Goal: Information Seeking & Learning: Learn about a topic

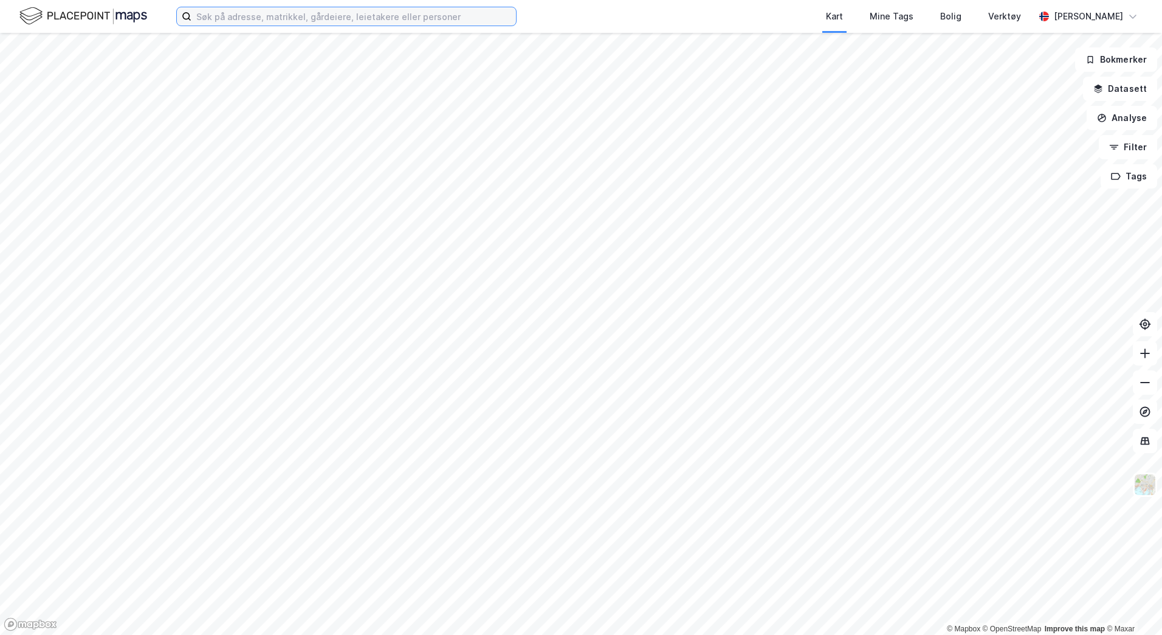
click at [206, 12] on input at bounding box center [353, 16] width 325 height 18
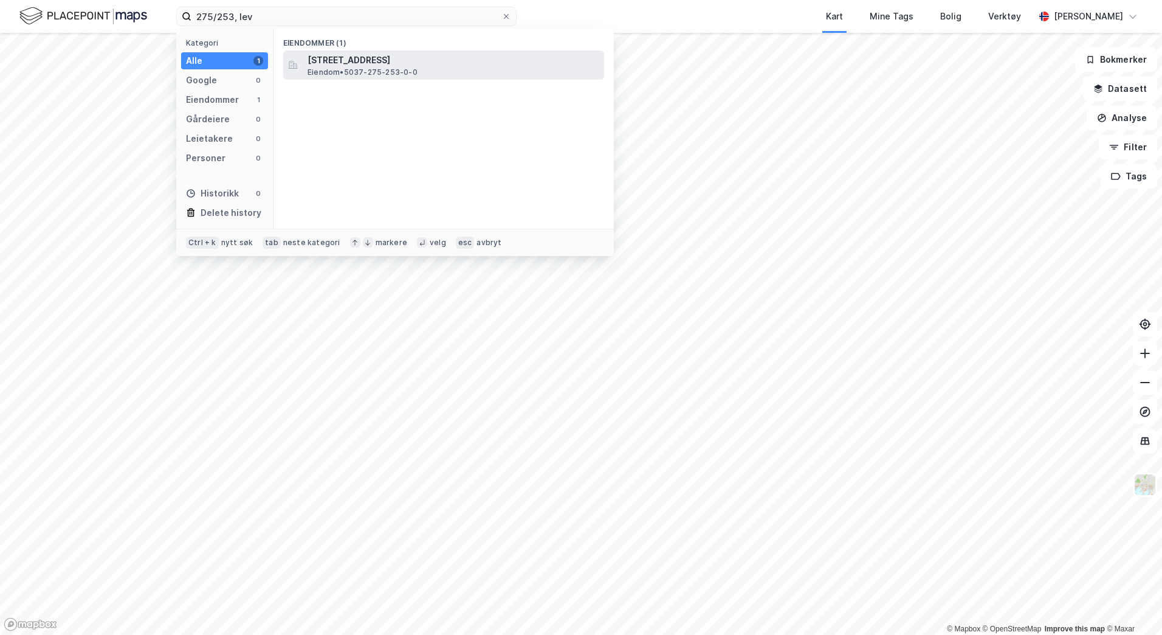
click at [392, 61] on span "[STREET_ADDRESS]" at bounding box center [454, 60] width 292 height 15
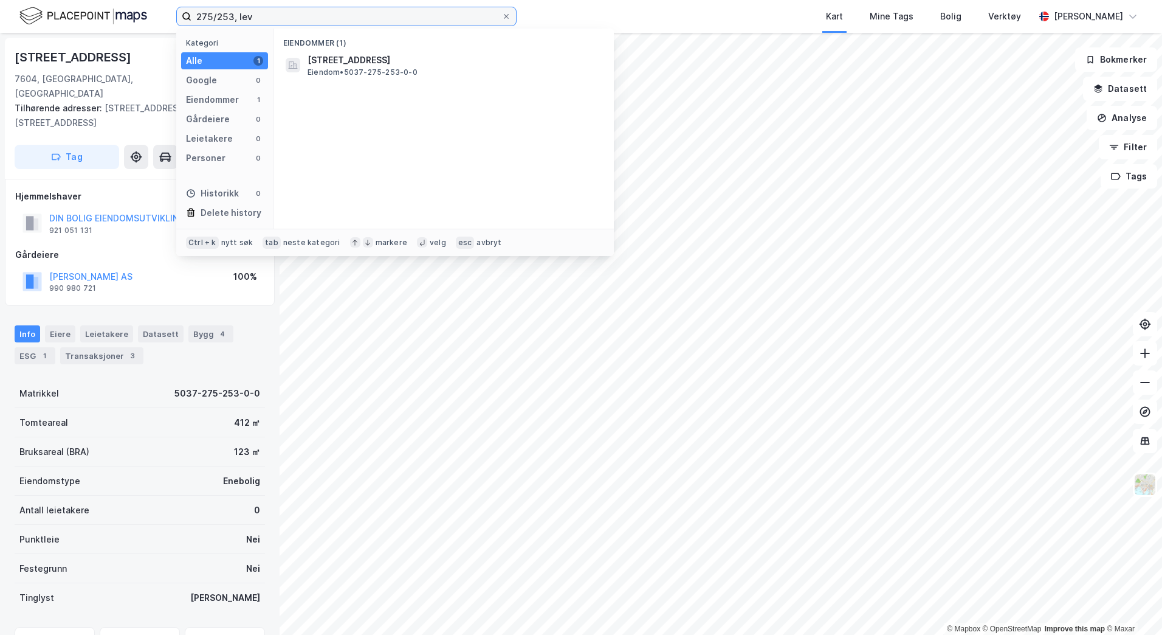
drag, startPoint x: 263, startPoint y: 18, endPoint x: 178, endPoint y: 18, distance: 84.5
click at [178, 18] on label "275/253, lev" at bounding box center [346, 16] width 340 height 19
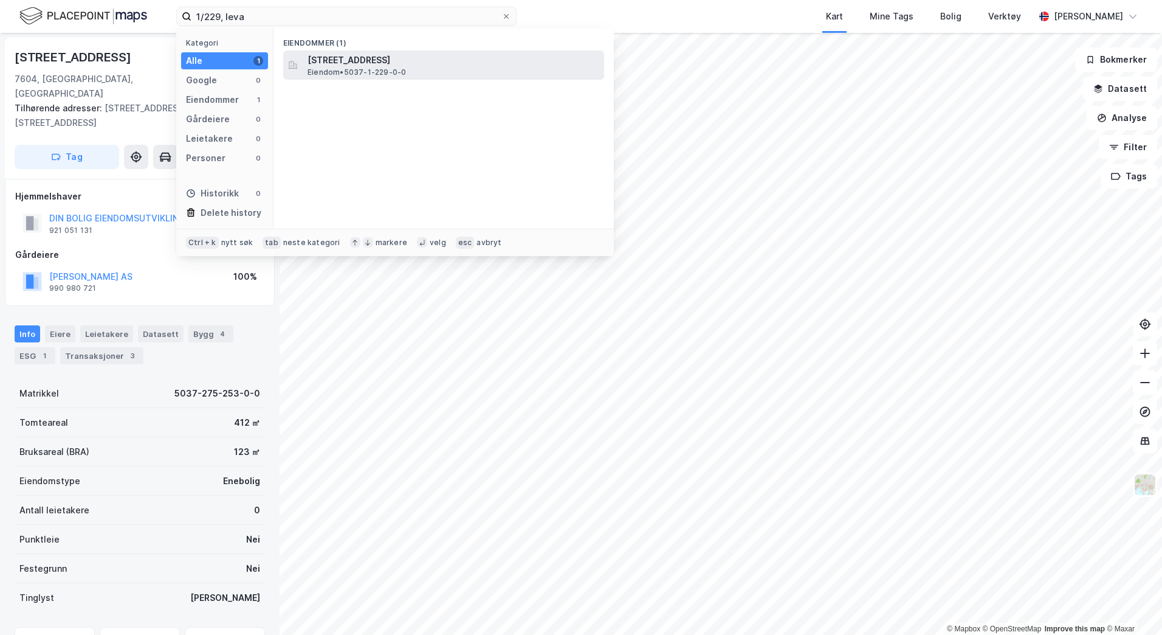
click at [347, 63] on span "[STREET_ADDRESS]" at bounding box center [454, 60] width 292 height 15
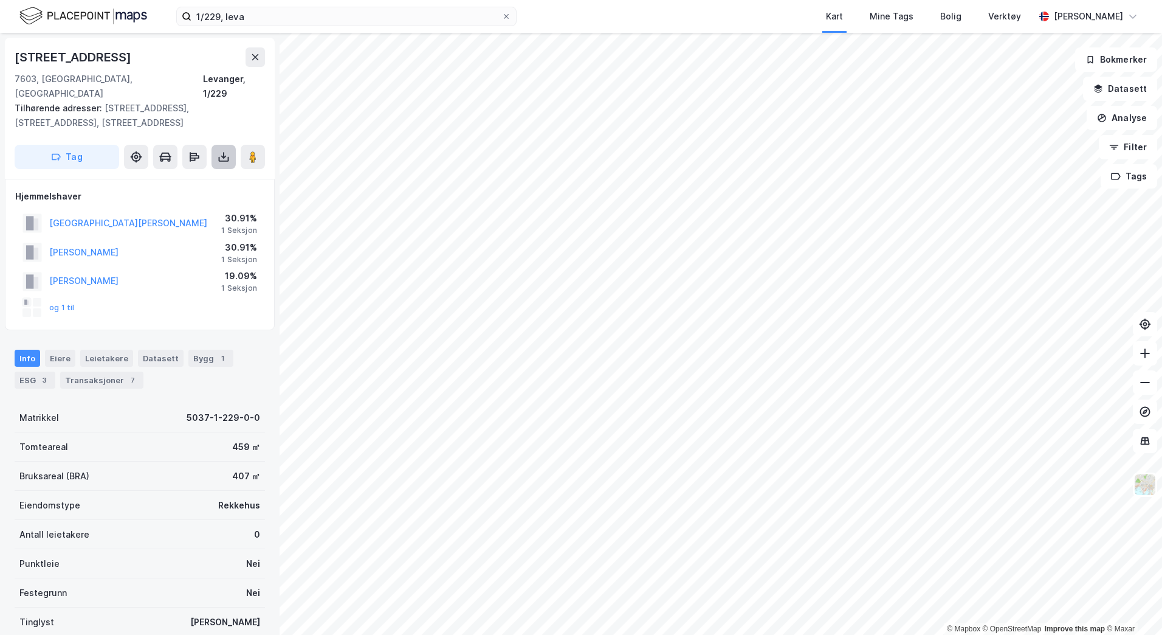
click at [216, 145] on button at bounding box center [224, 157] width 24 height 24
click at [178, 176] on div "Last ned grunnbok" at bounding box center [163, 181] width 71 height 10
click at [1103, 93] on icon "button" at bounding box center [1099, 89] width 10 height 10
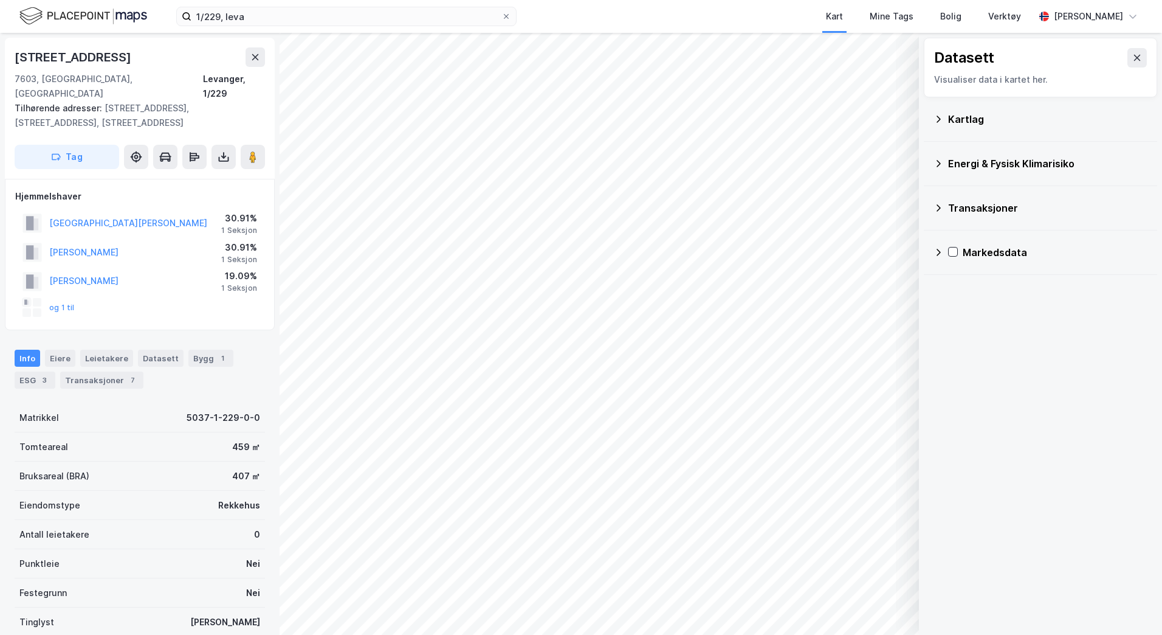
click at [940, 114] on icon at bounding box center [939, 119] width 10 height 10
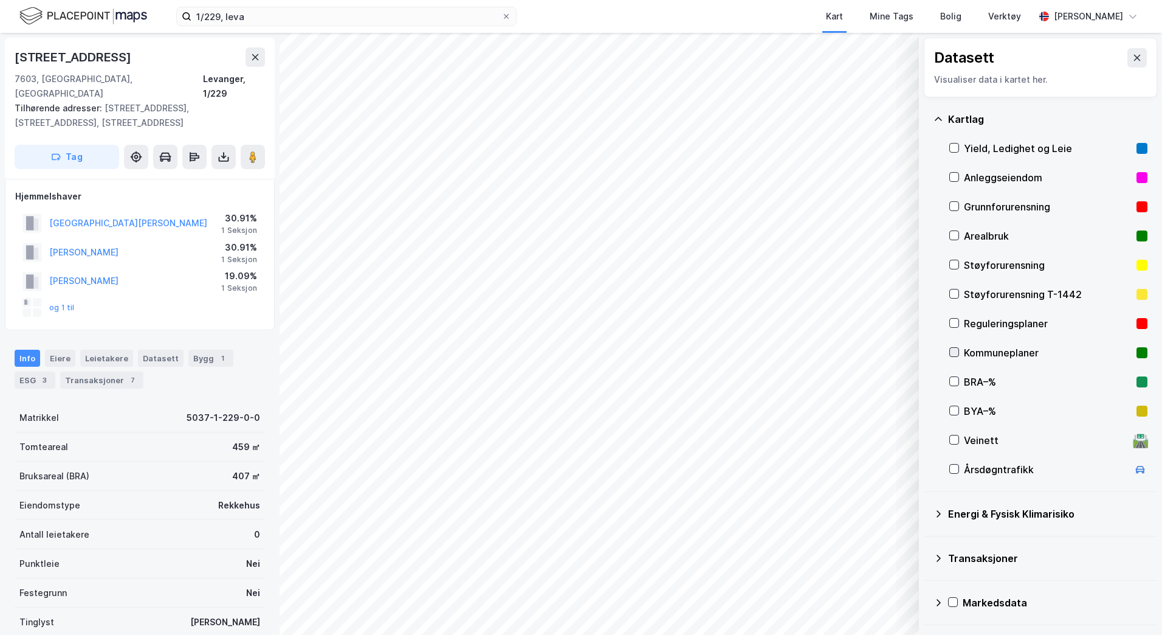
click at [957, 349] on icon at bounding box center [954, 352] width 9 height 9
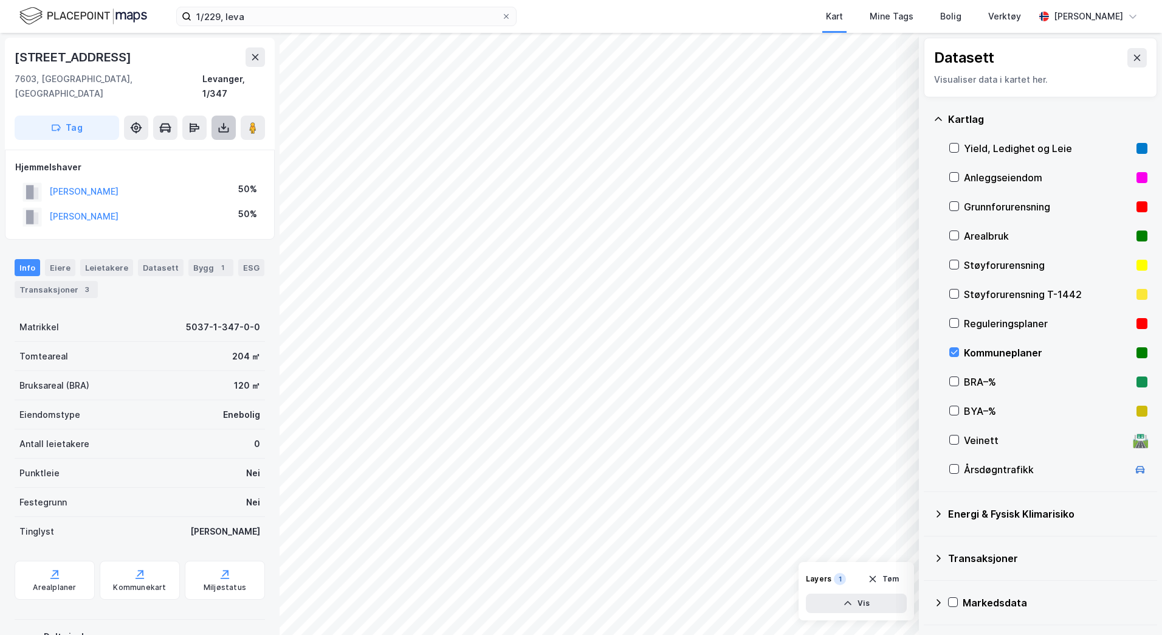
click at [220, 122] on icon at bounding box center [224, 128] width 12 height 12
click at [197, 147] on div "Last ned grunnbok" at bounding box center [163, 152] width 71 height 10
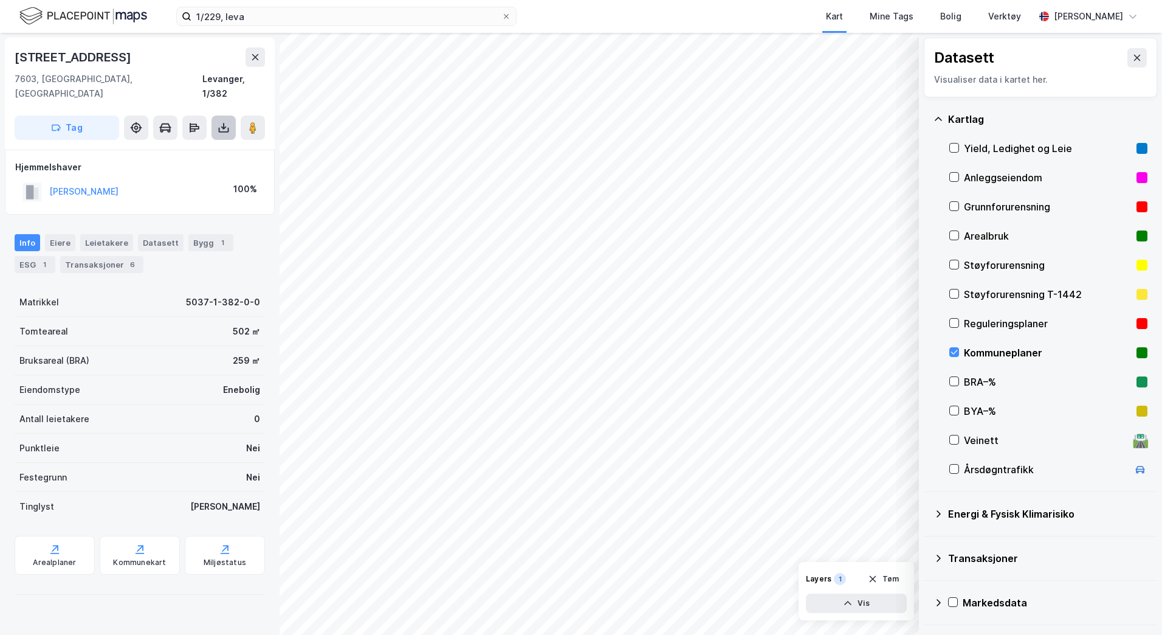
click at [226, 119] on button at bounding box center [224, 127] width 24 height 24
click at [167, 147] on div "Last ned grunnbok" at bounding box center [163, 152] width 71 height 10
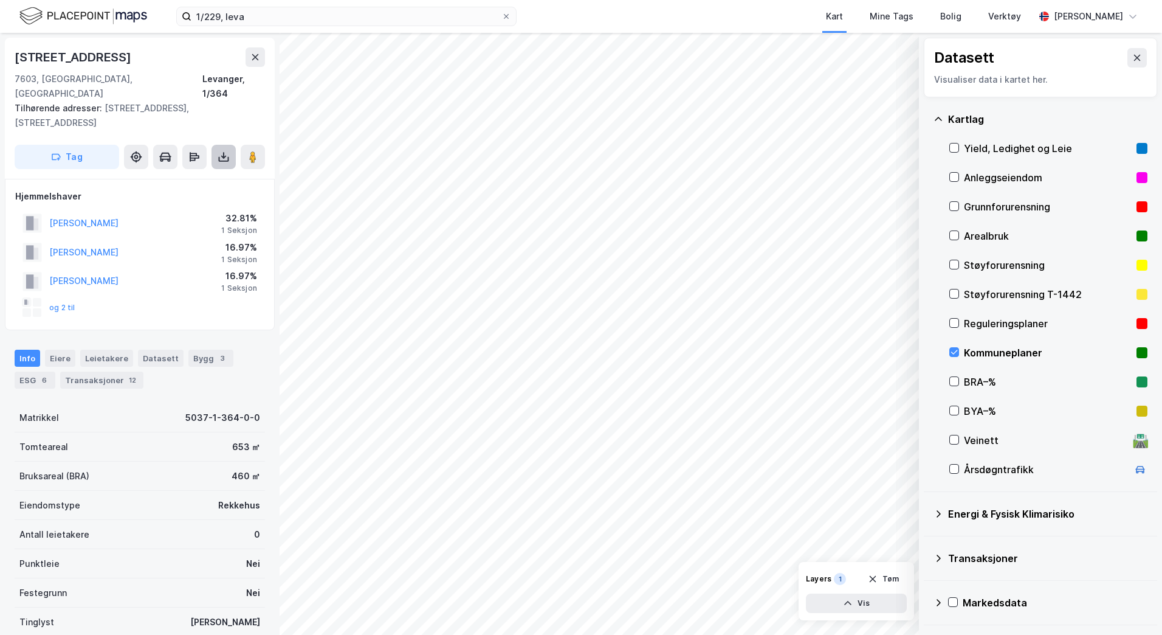
click at [221, 156] on icon at bounding box center [224, 158] width 10 height 5
click at [198, 171] on div "Last ned grunnbok" at bounding box center [170, 180] width 129 height 19
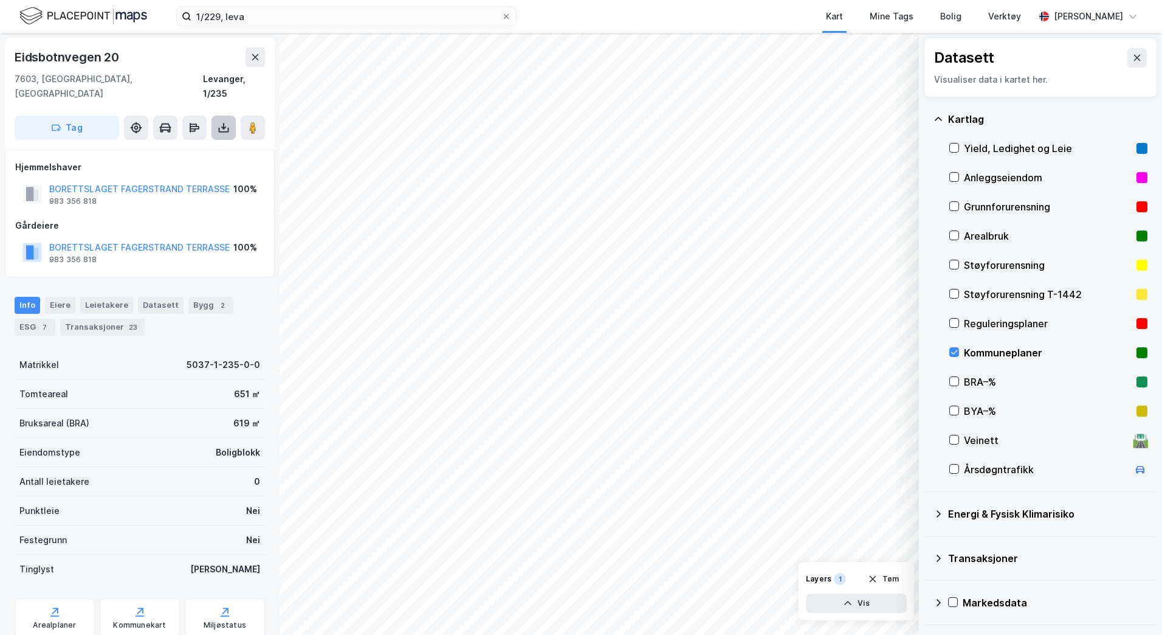
click at [230, 115] on button at bounding box center [224, 127] width 24 height 24
click at [205, 142] on div "Last ned grunnbok" at bounding box center [170, 151] width 129 height 19
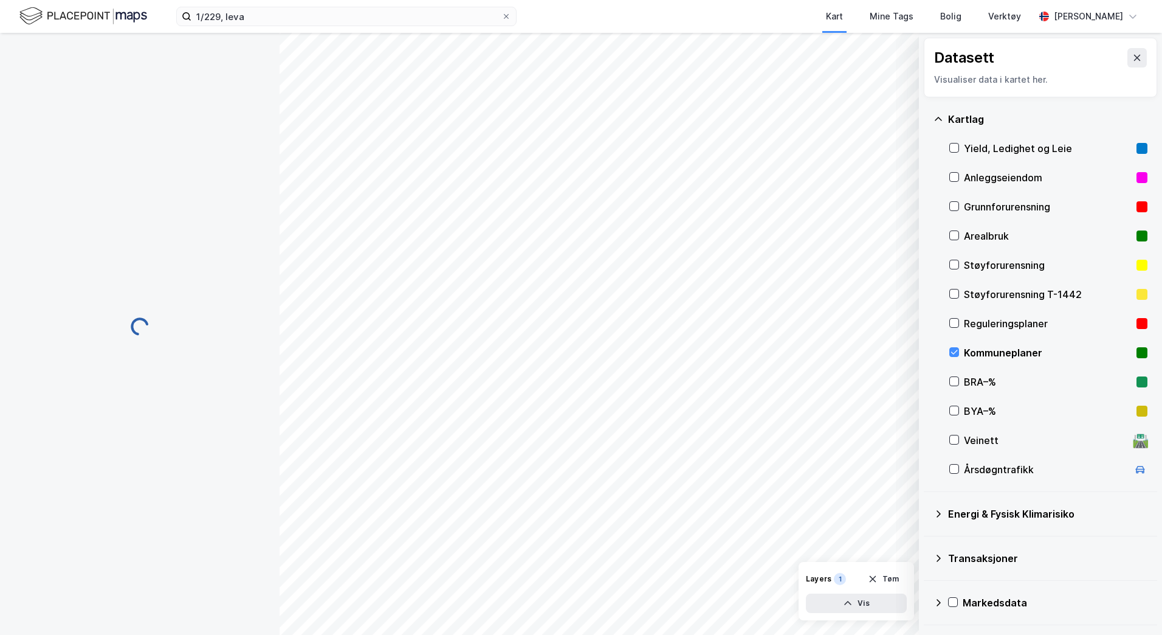
scroll to position [27, 0]
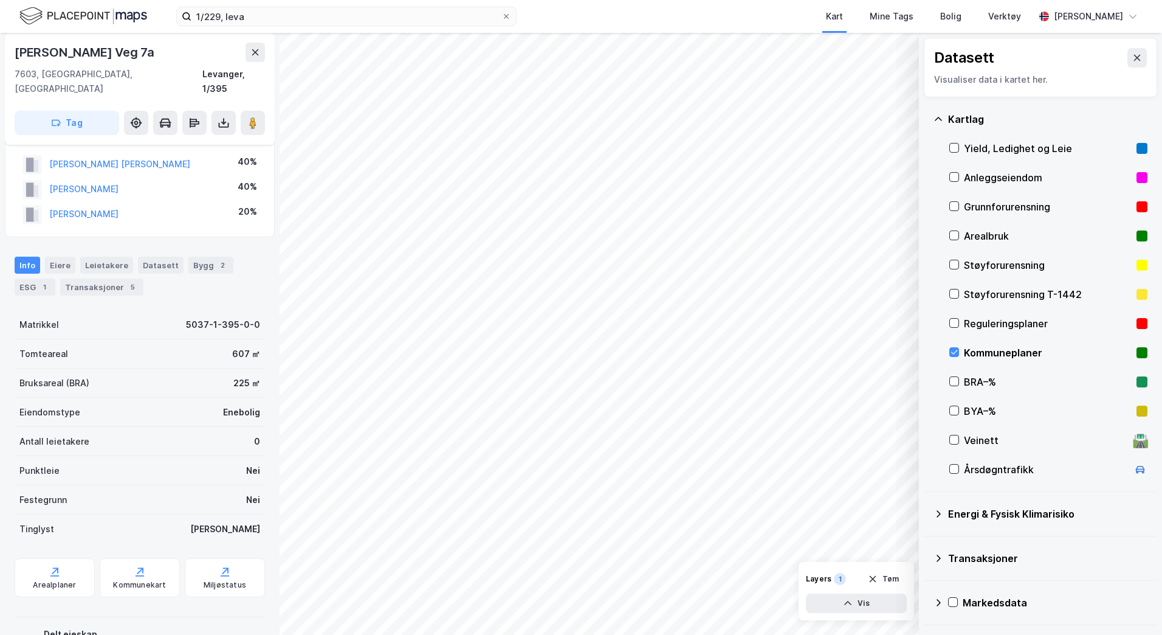
click at [647, 634] on html "1/229, leva Kart Mine Tags Bolig Verktøy [PERSON_NAME] © Mapbox © OpenStreetMap…" at bounding box center [581, 317] width 1162 height 635
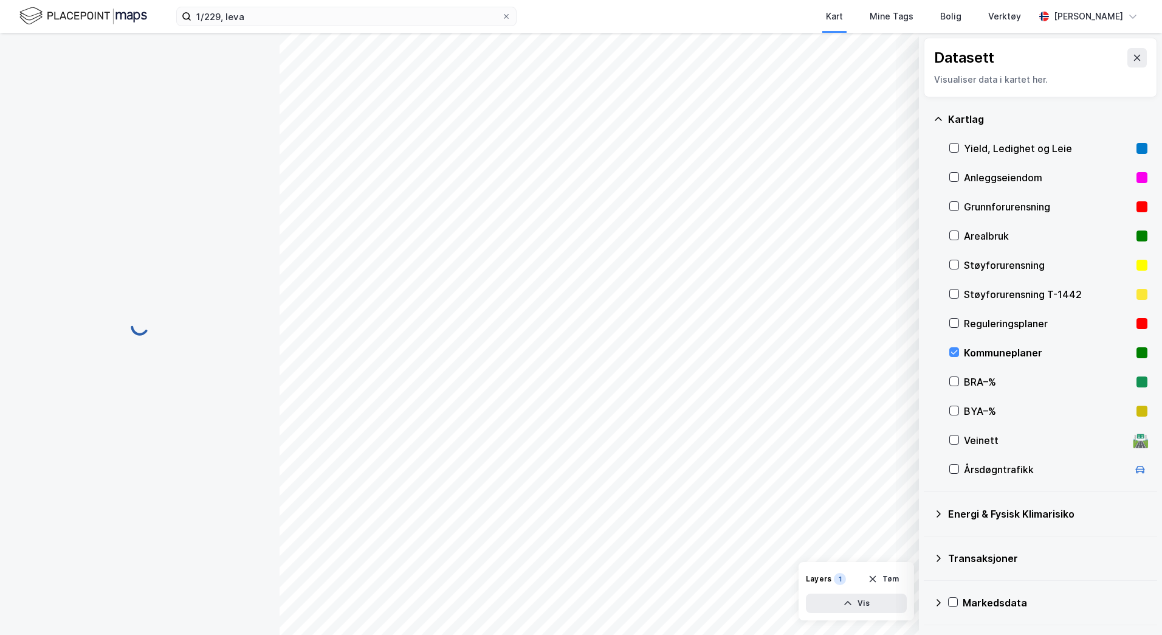
scroll to position [0, 0]
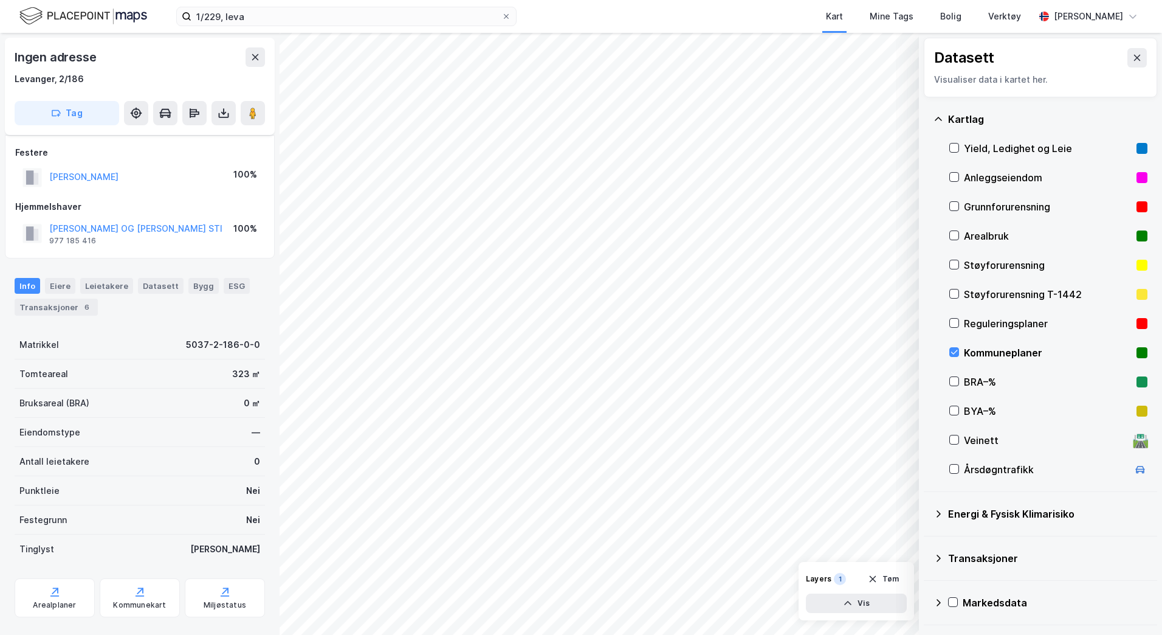
scroll to position [22, 0]
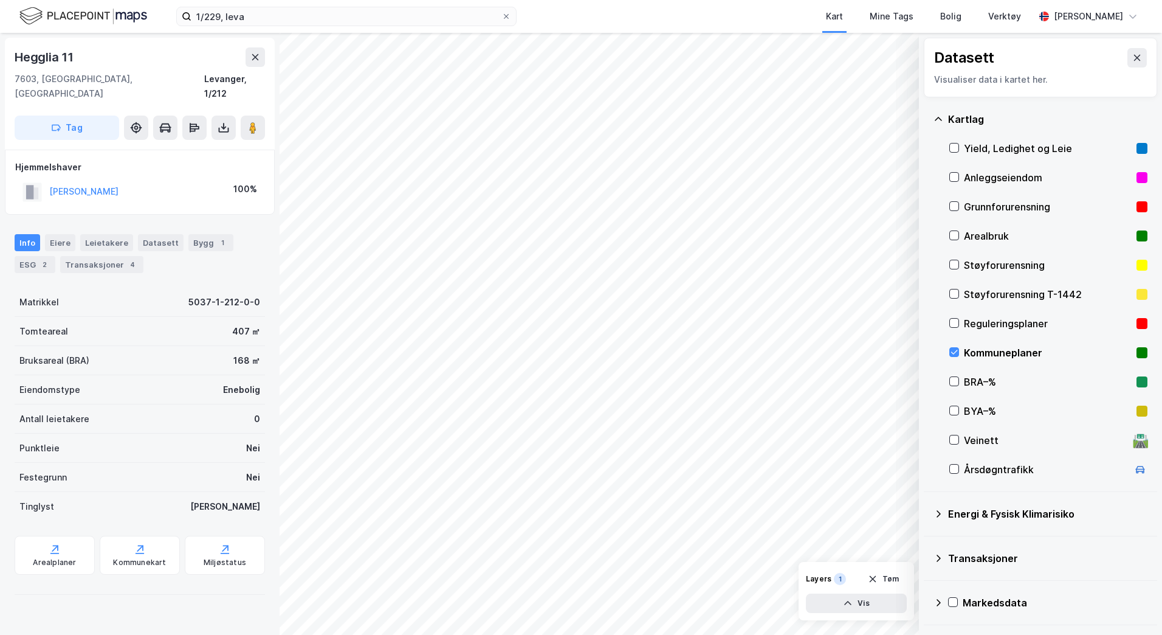
click at [195, 615] on div "© Mapbox © OpenStreetMap Improve this map © Maxar Datasett Visualiser data i ka…" at bounding box center [581, 334] width 1162 height 602
click at [953, 349] on icon at bounding box center [954, 352] width 9 height 9
click at [952, 323] on icon at bounding box center [954, 323] width 7 height 4
click at [954, 320] on icon at bounding box center [954, 323] width 9 height 9
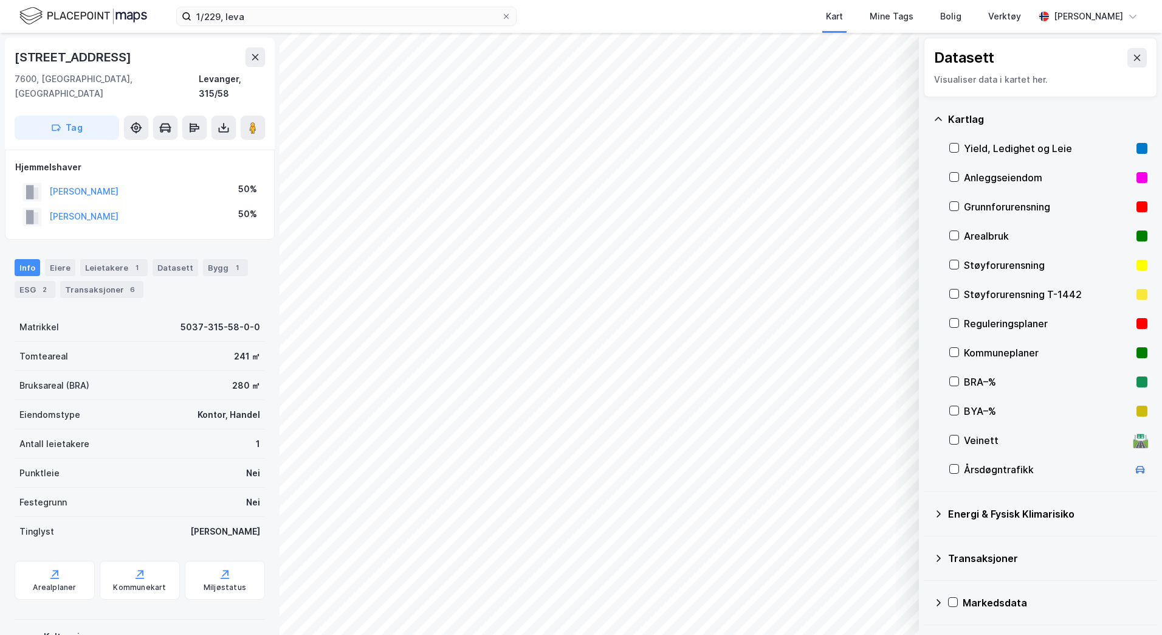
scroll to position [22, 0]
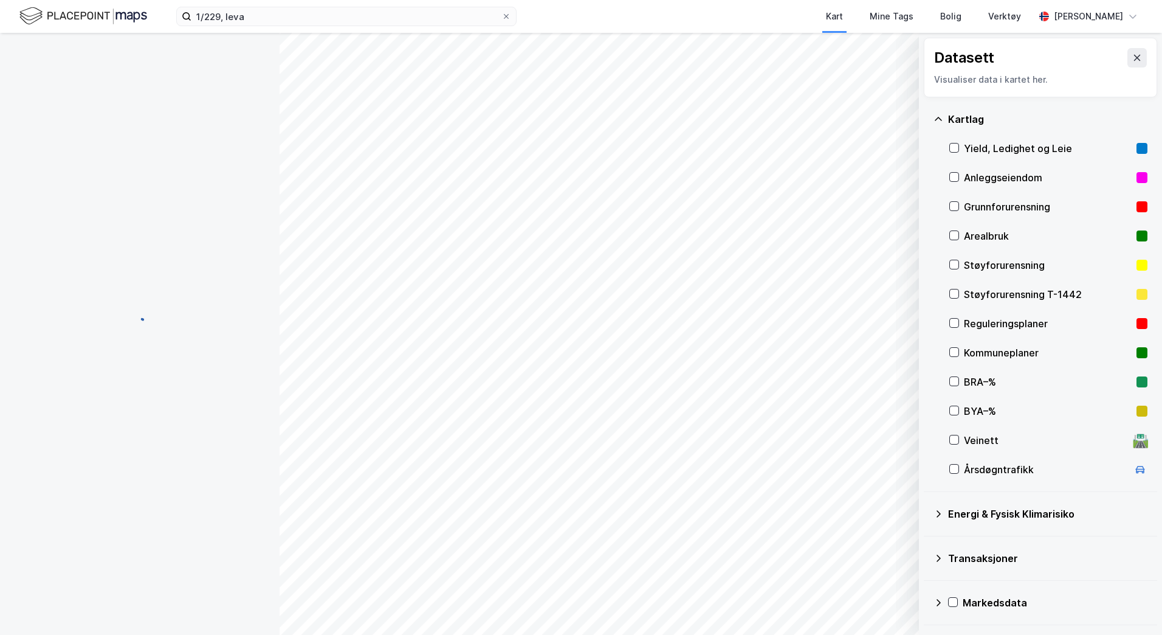
scroll to position [22, 0]
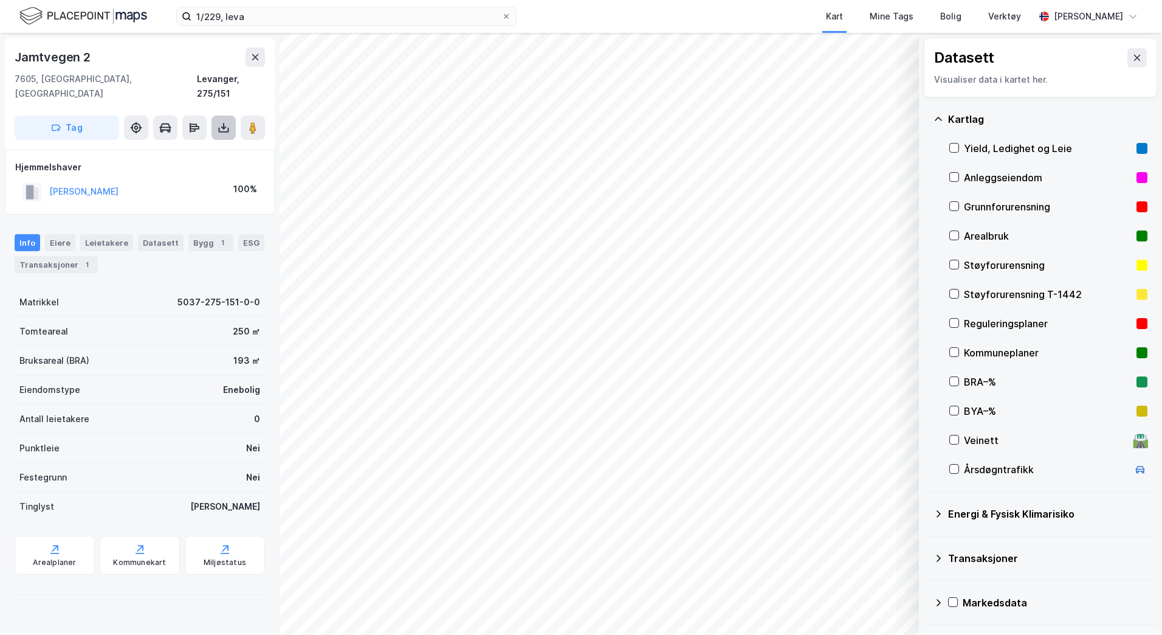
click at [219, 128] on icon at bounding box center [224, 130] width 10 height 5
click at [178, 147] on div "Last ned grunnbok" at bounding box center [163, 152] width 71 height 10
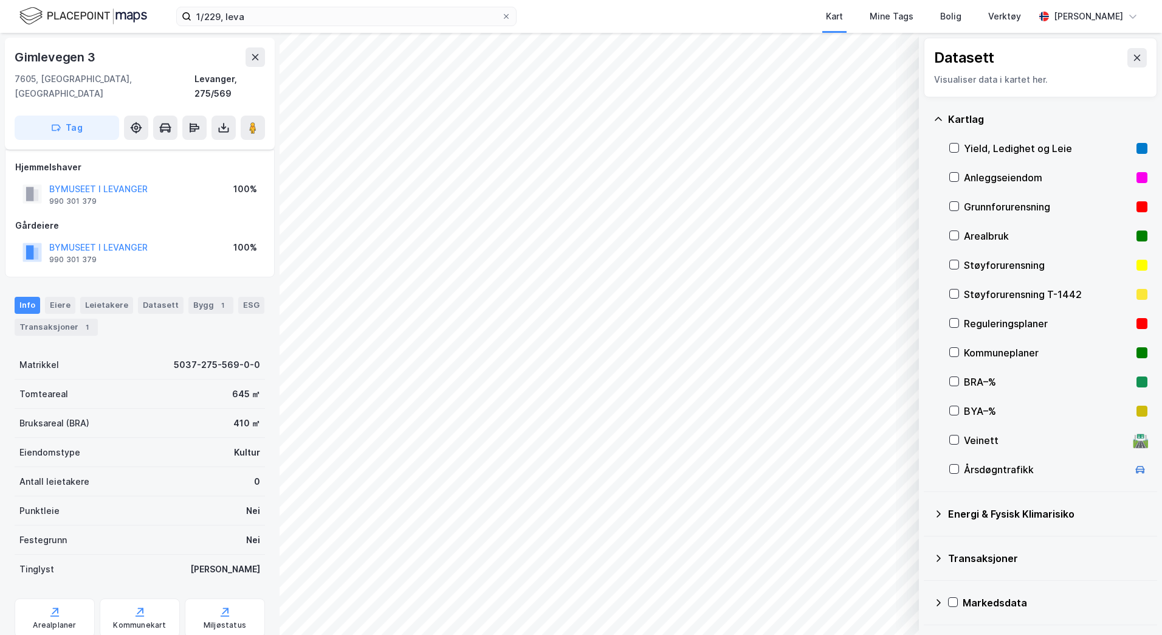
scroll to position [22, 0]
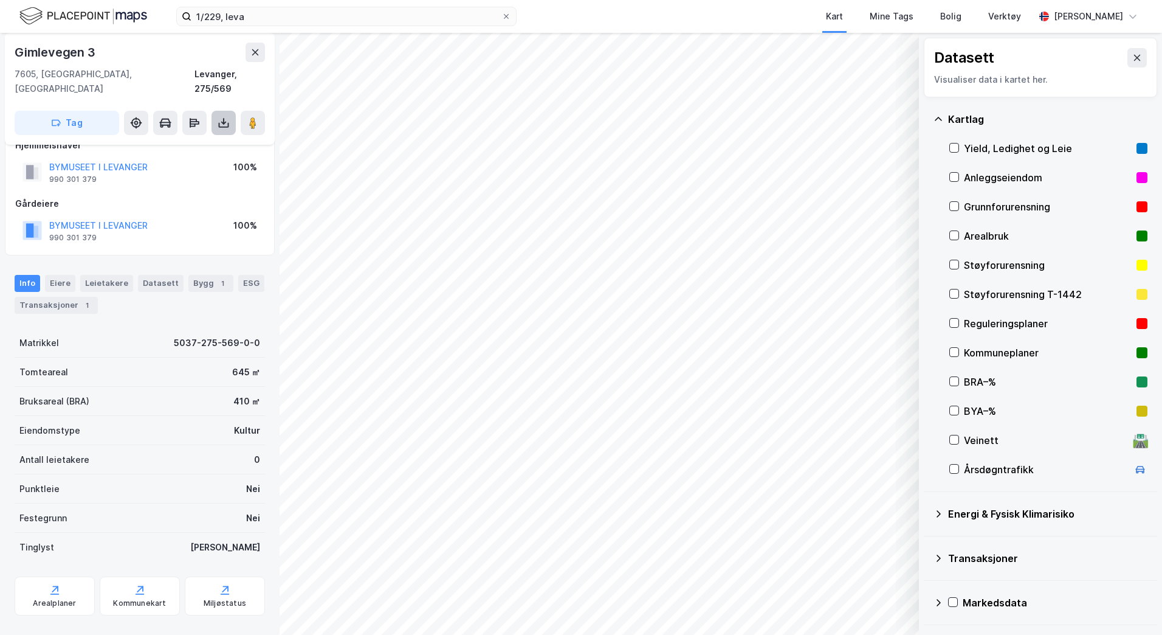
click at [221, 117] on icon at bounding box center [224, 123] width 12 height 12
click at [199, 142] on div "Last ned grunnbok" at bounding box center [163, 147] width 71 height 10
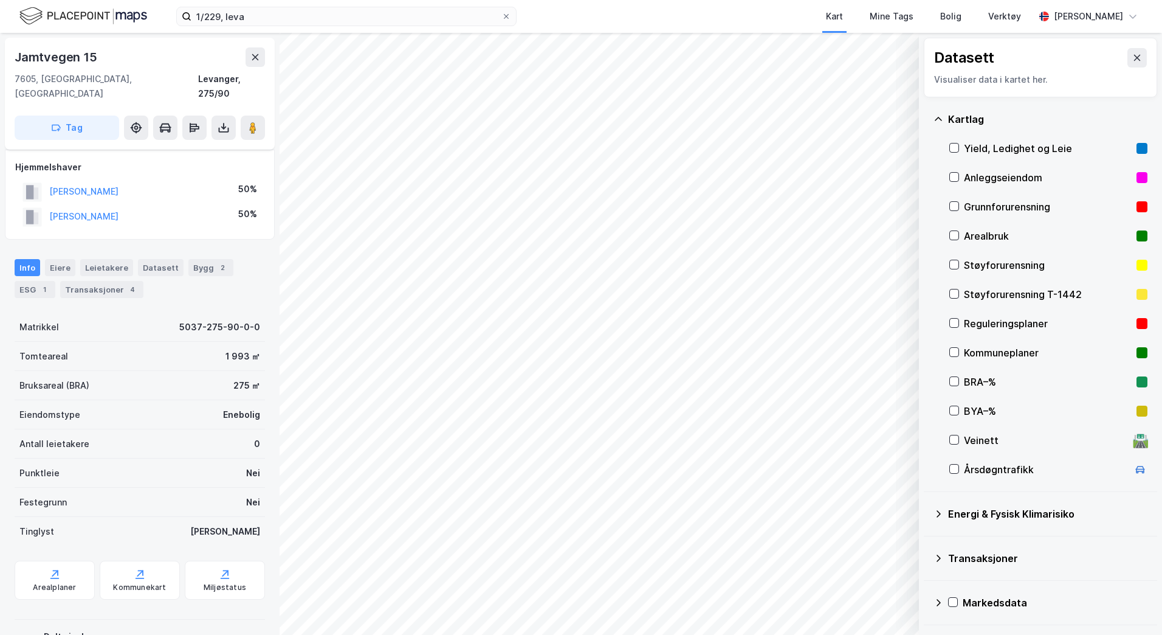
scroll to position [22, 0]
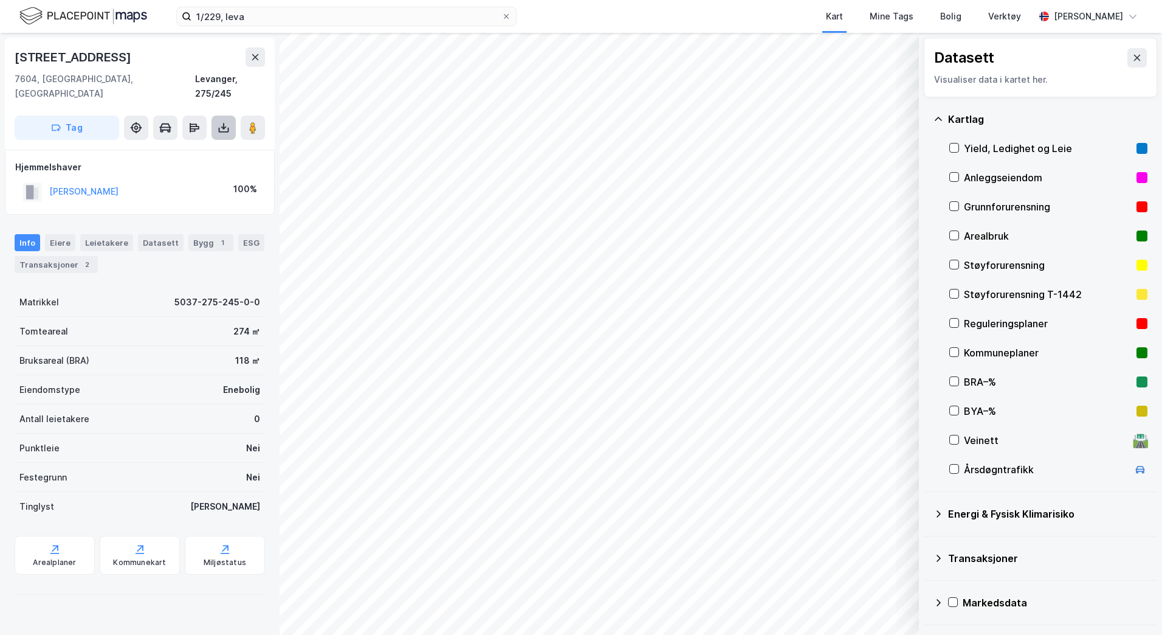
click at [222, 122] on icon at bounding box center [224, 128] width 12 height 12
click at [174, 147] on div "Last ned grunnbok" at bounding box center [163, 152] width 71 height 10
click at [228, 128] on icon at bounding box center [224, 130] width 10 height 5
click at [204, 142] on div "Last ned grunnbok" at bounding box center [170, 151] width 129 height 19
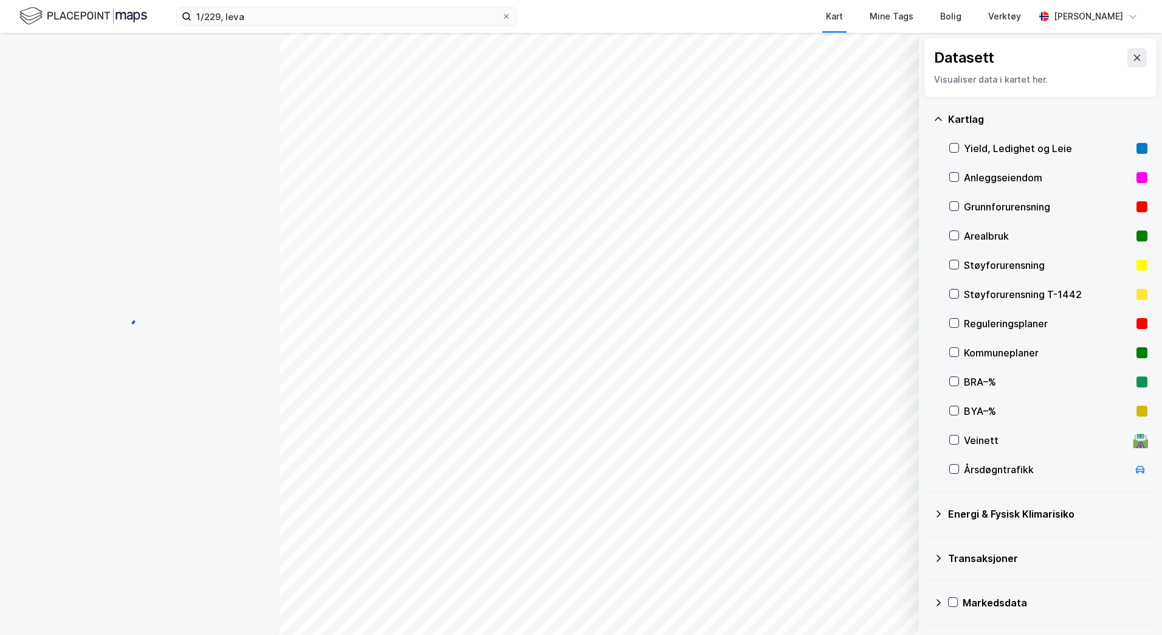
scroll to position [22, 0]
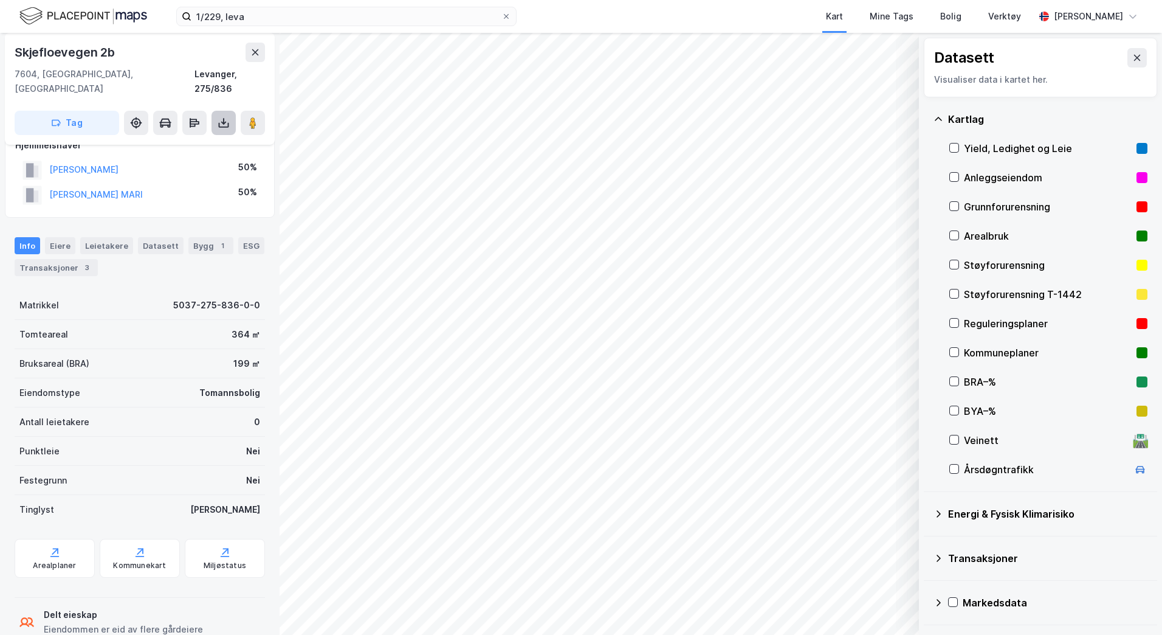
click at [223, 117] on icon at bounding box center [224, 123] width 12 height 12
click at [178, 142] on div "Last ned grunnbok" at bounding box center [163, 147] width 71 height 10
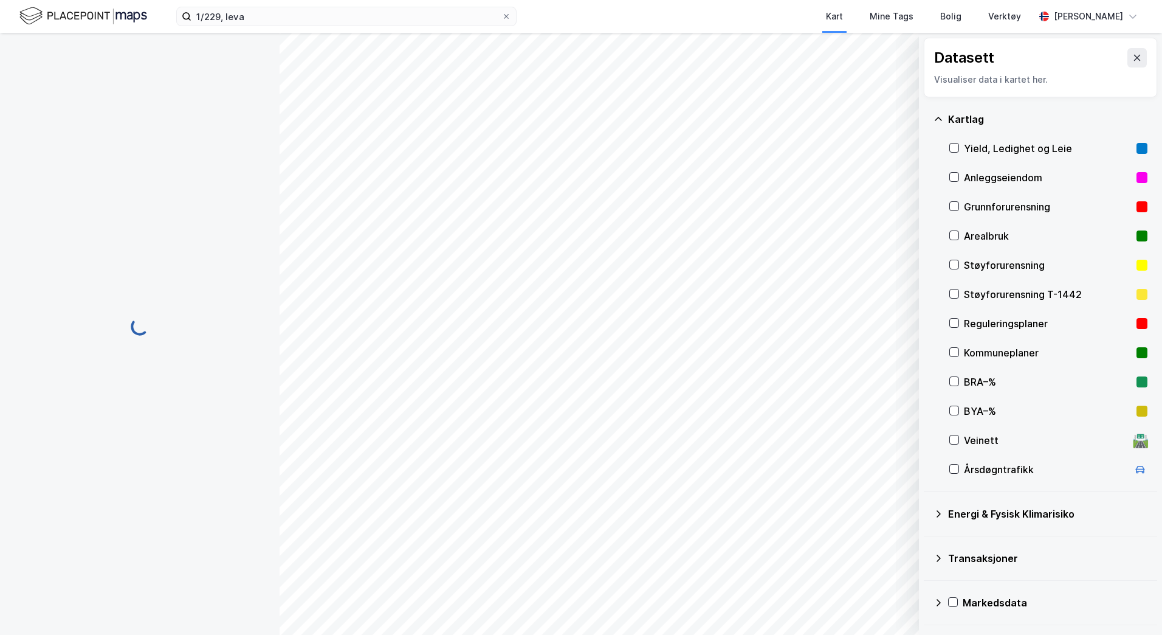
scroll to position [0, 0]
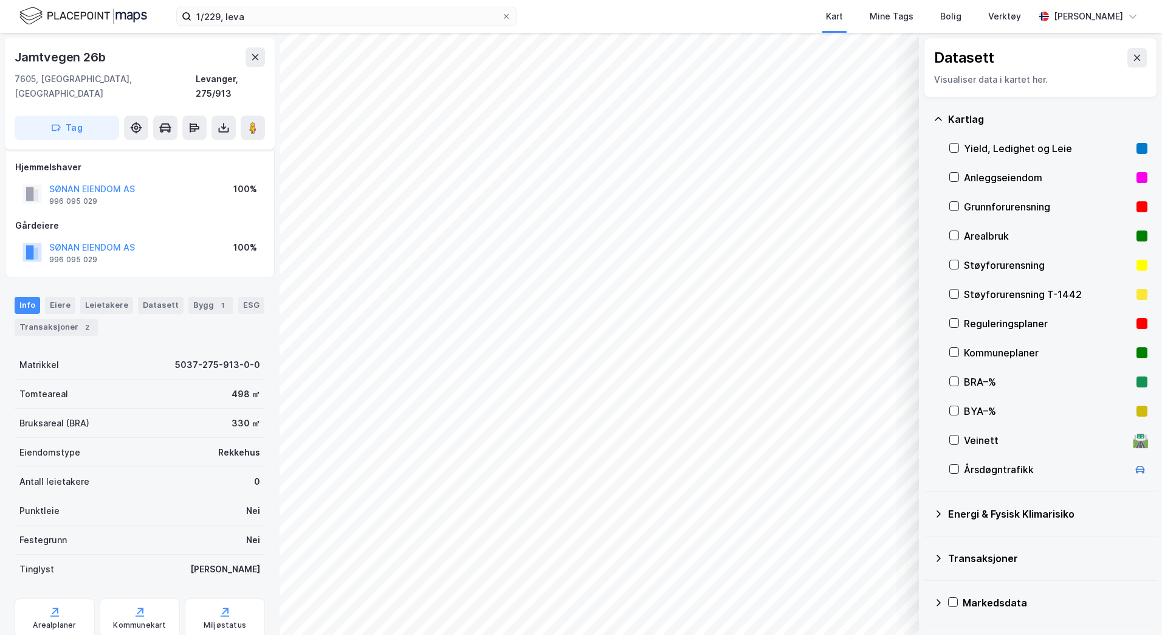
scroll to position [22, 0]
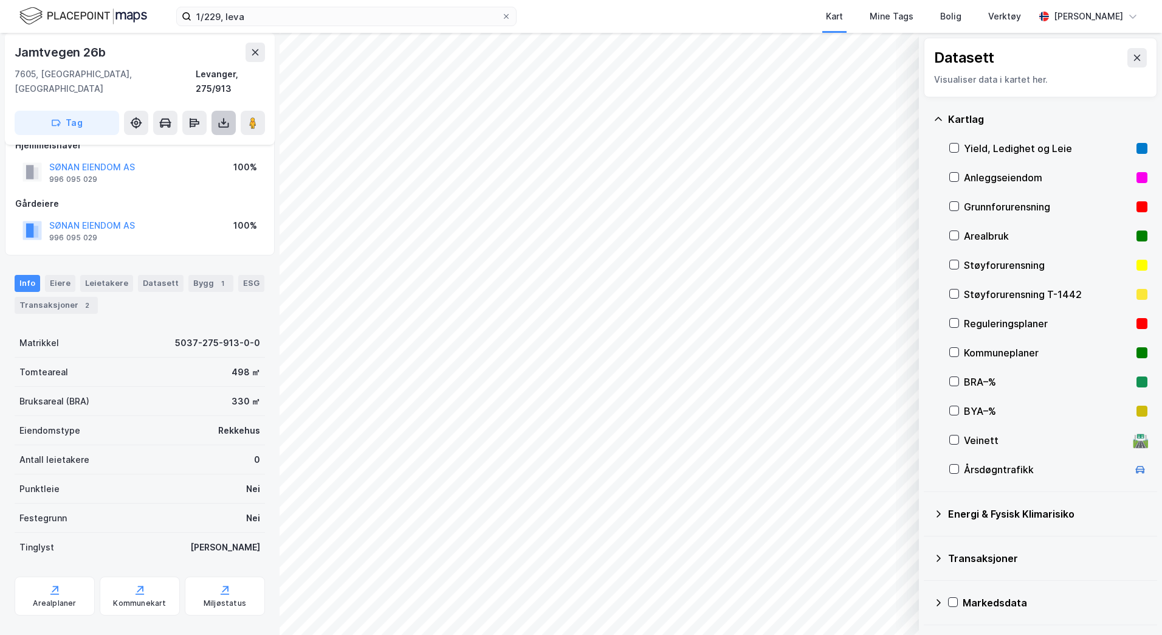
click at [218, 117] on icon at bounding box center [224, 123] width 12 height 12
click at [187, 142] on div "Last ned grunnbok" at bounding box center [163, 147] width 71 height 10
click at [633, 634] on html "1/229, leva Kart Mine Tags Bolig Verktøy [PERSON_NAME] © Mapbox © OpenStreetMap…" at bounding box center [581, 317] width 1162 height 635
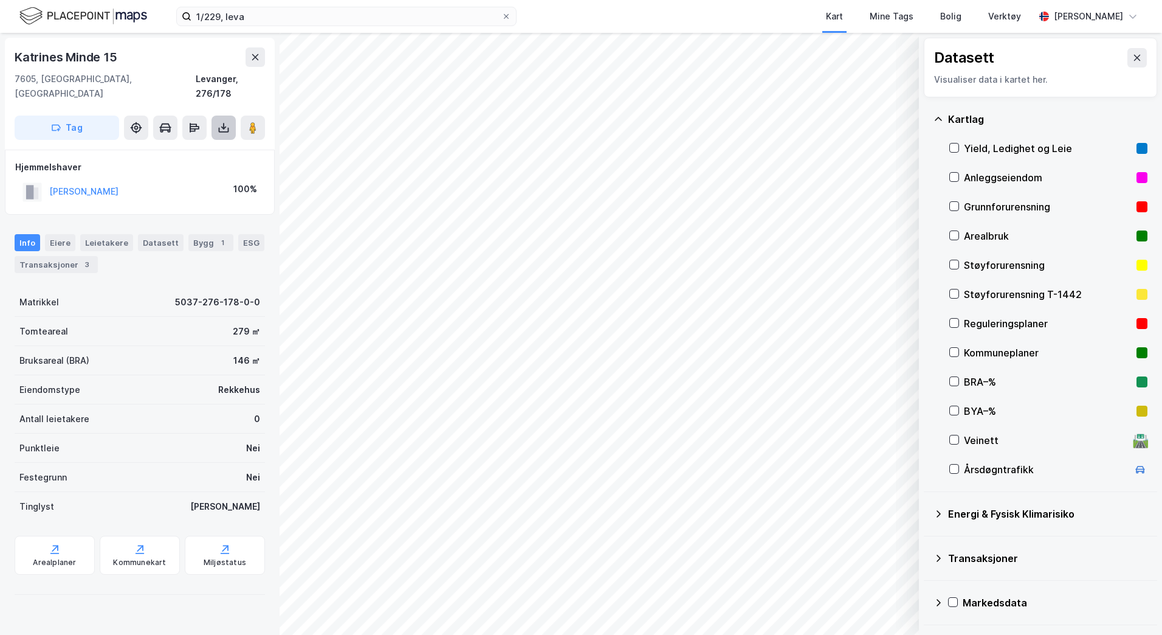
click at [223, 122] on icon at bounding box center [224, 128] width 12 height 12
click at [205, 142] on div "Last ned grunnbok" at bounding box center [170, 151] width 129 height 19
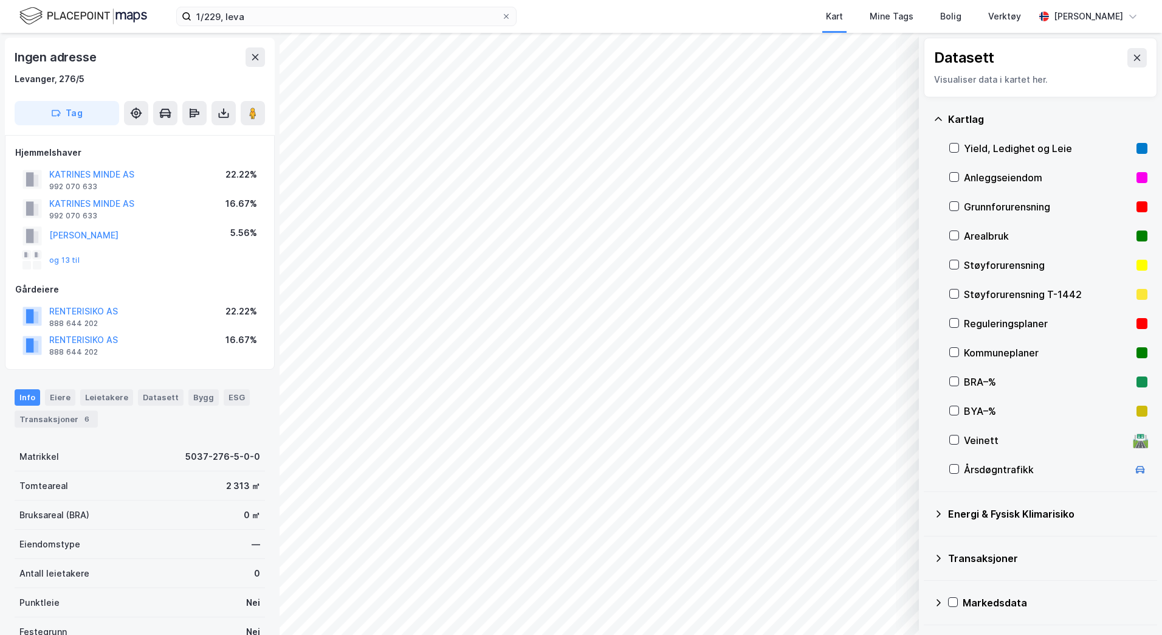
scroll to position [22, 0]
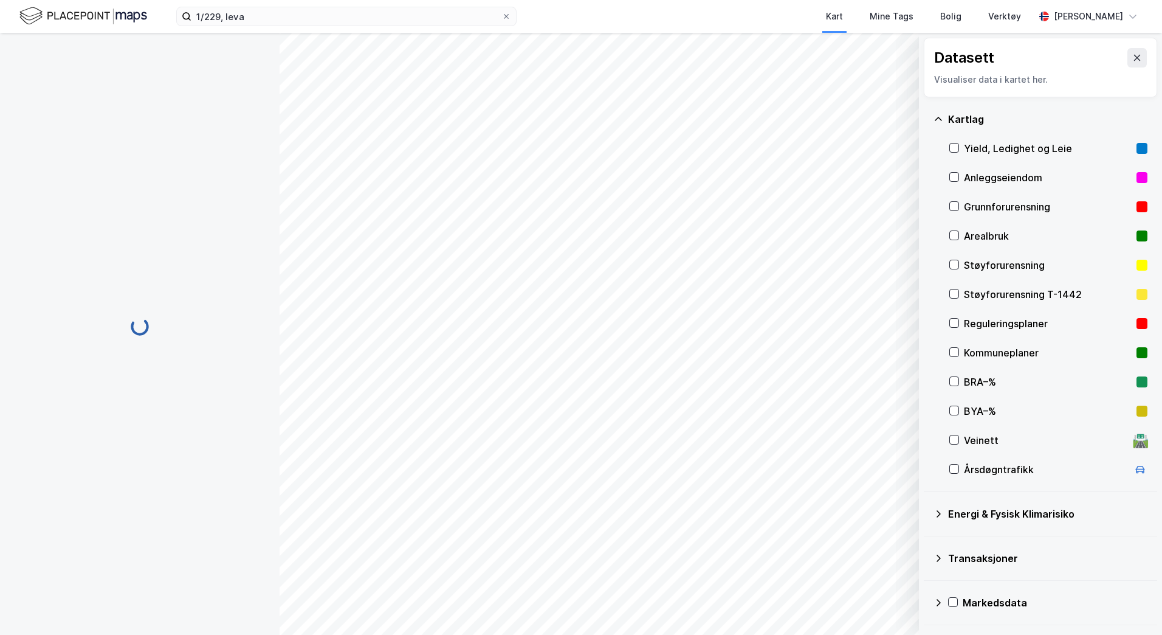
scroll to position [22, 0]
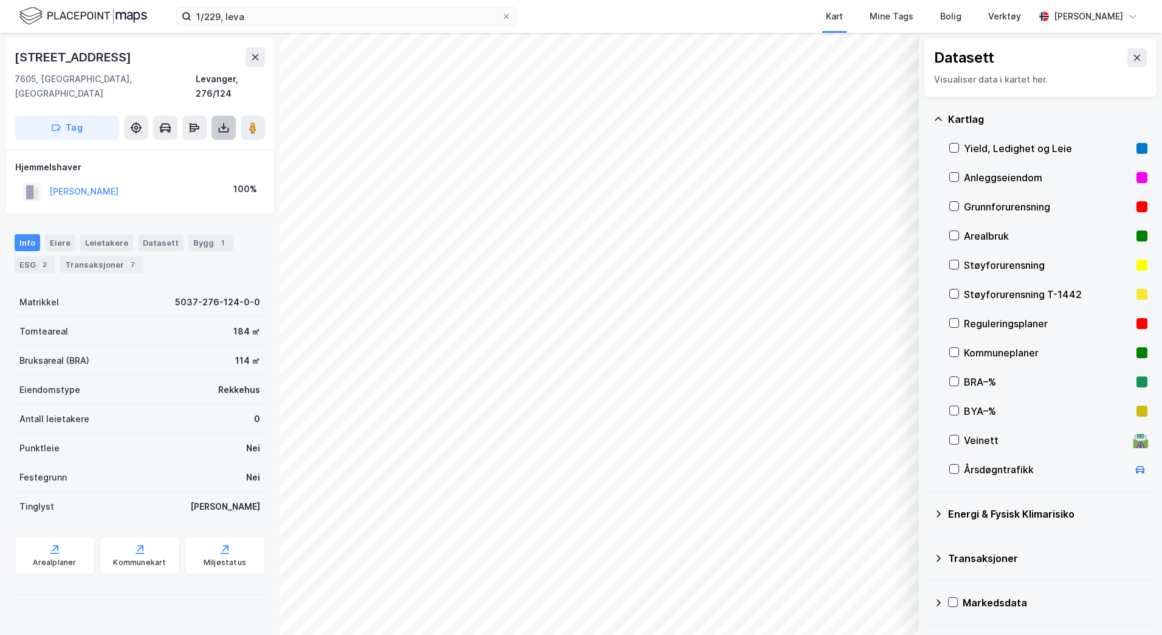
click at [219, 122] on icon at bounding box center [224, 128] width 12 height 12
click at [172, 142] on div "Last ned grunnbok" at bounding box center [170, 151] width 129 height 19
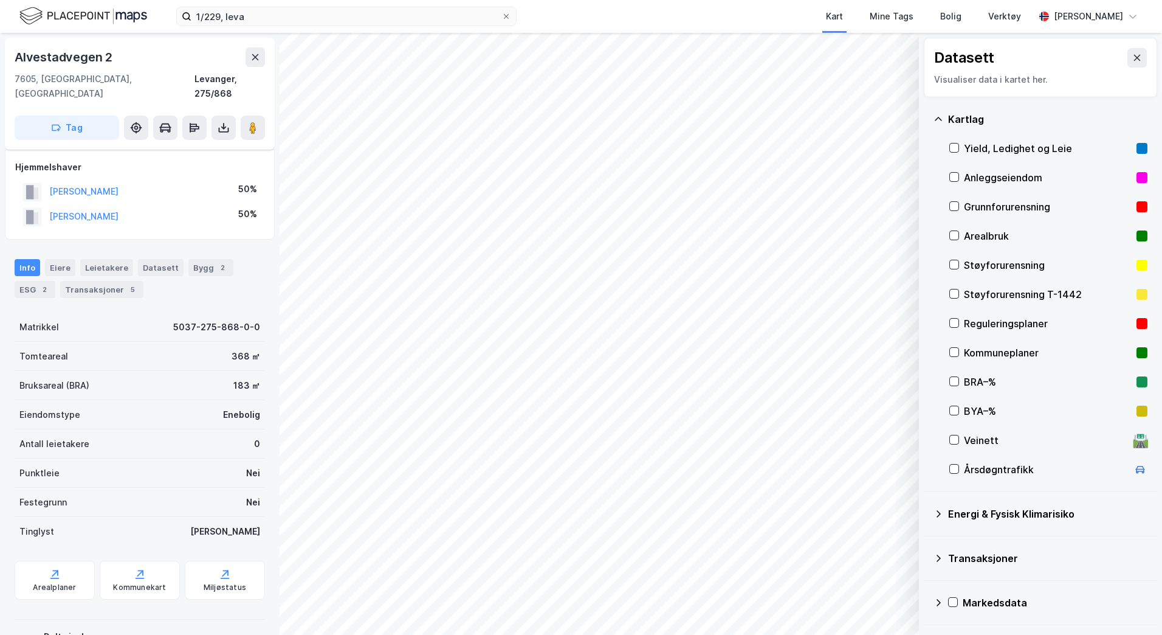
scroll to position [22, 0]
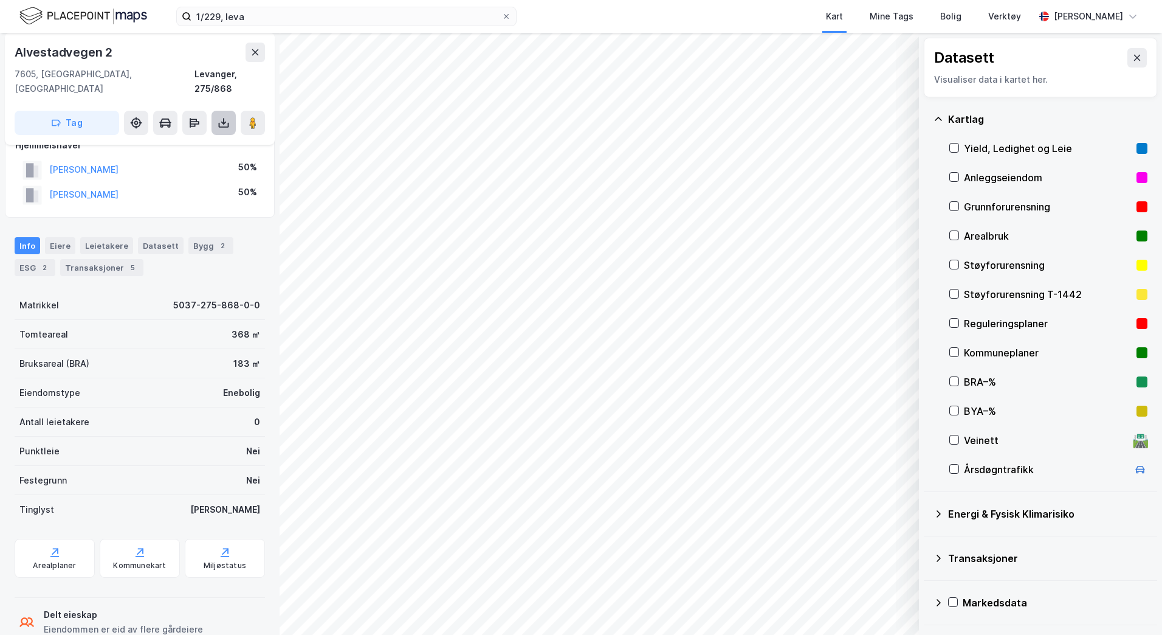
click at [227, 117] on icon at bounding box center [224, 123] width 12 height 12
click at [194, 142] on div "Last ned grunnbok" at bounding box center [163, 147] width 71 height 10
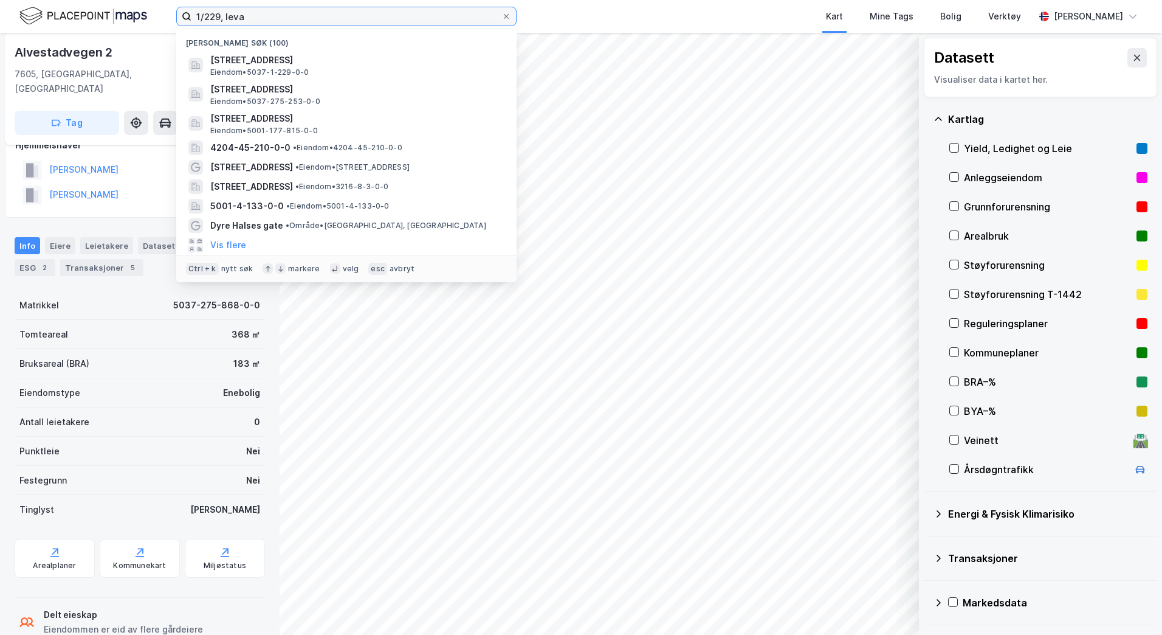
drag, startPoint x: 215, startPoint y: 12, endPoint x: 130, endPoint y: 12, distance: 85.1
click at [130, 12] on div "1/229, [PERSON_NAME] søk (100) Fergemannsvegen 5A, 7603, LEVANGER, LEVANGER Eie…" at bounding box center [581, 16] width 1162 height 33
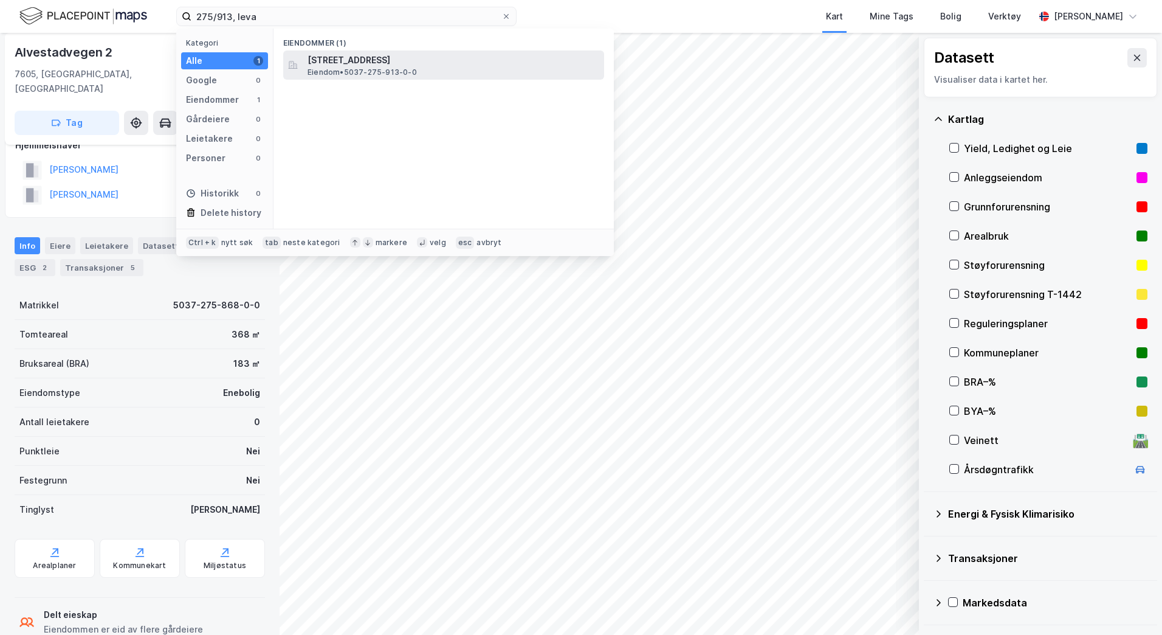
click at [371, 68] on span "Eiendom • 5037-275-913-0-0" at bounding box center [362, 72] width 109 height 10
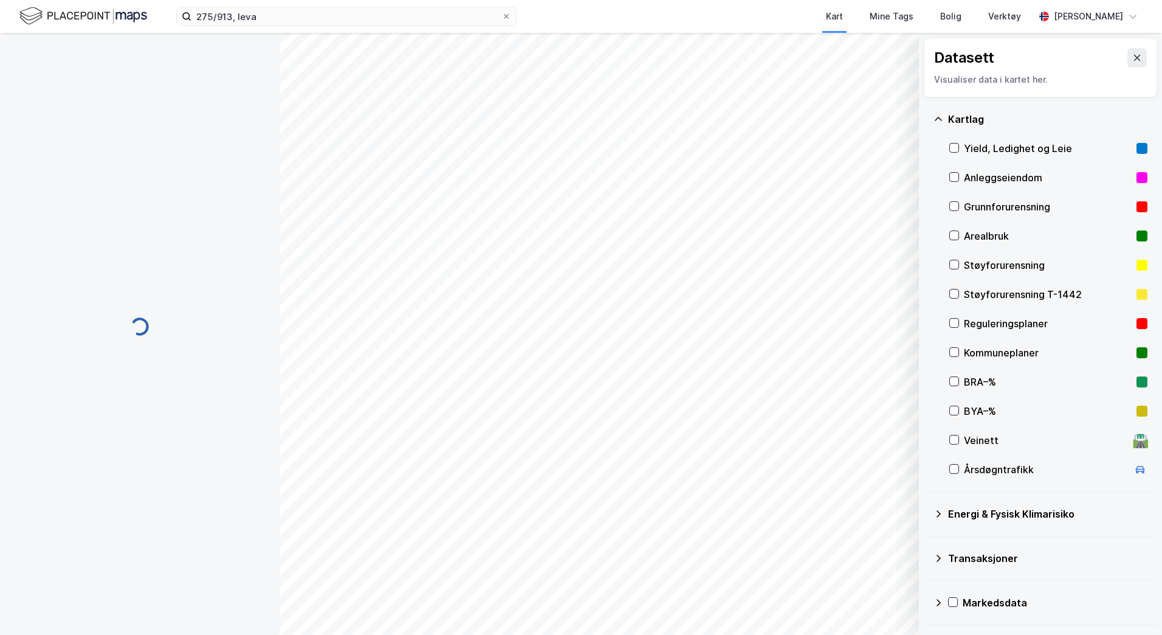
scroll to position [22, 0]
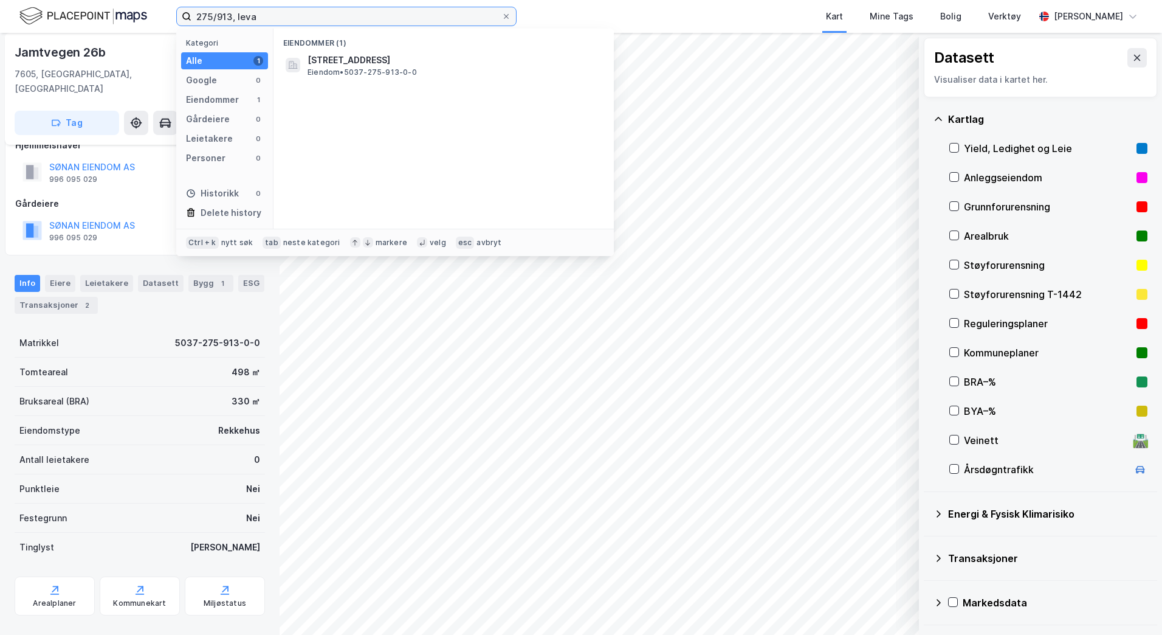
drag, startPoint x: 232, startPoint y: 18, endPoint x: 170, endPoint y: 16, distance: 62.0
click at [170, 16] on div "275/913, leva Kategori Alle 1 Google 0 Eiendommer 1 Gårdeiere 0 Leietakere 0 Pe…" at bounding box center [581, 16] width 1162 height 33
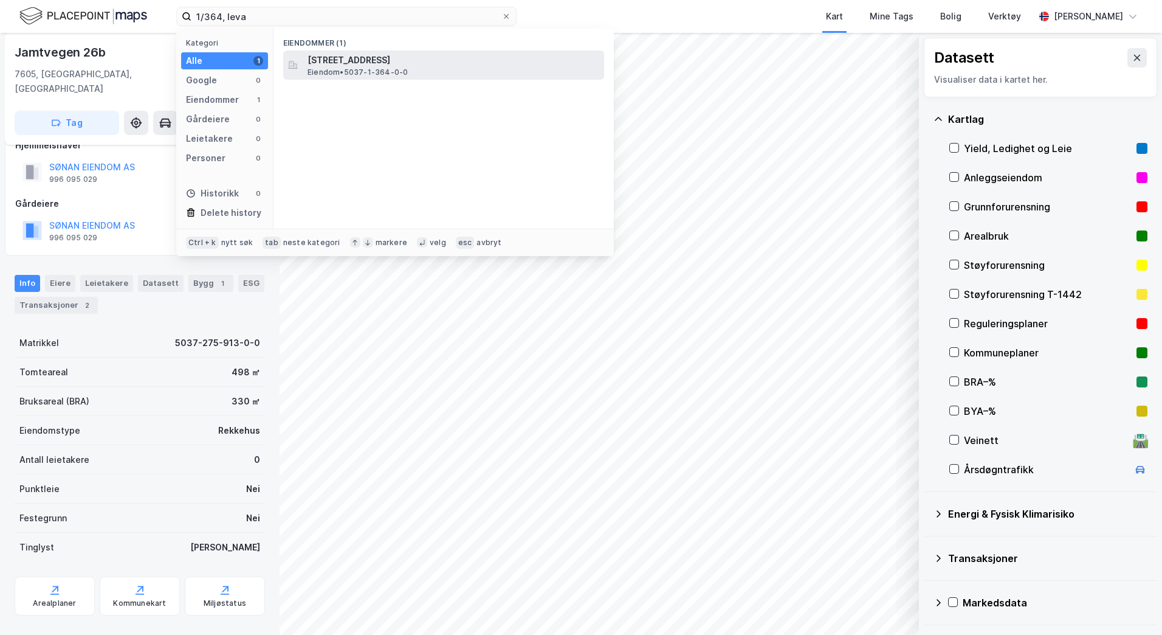
click at [328, 63] on span "[STREET_ADDRESS]" at bounding box center [454, 60] width 292 height 15
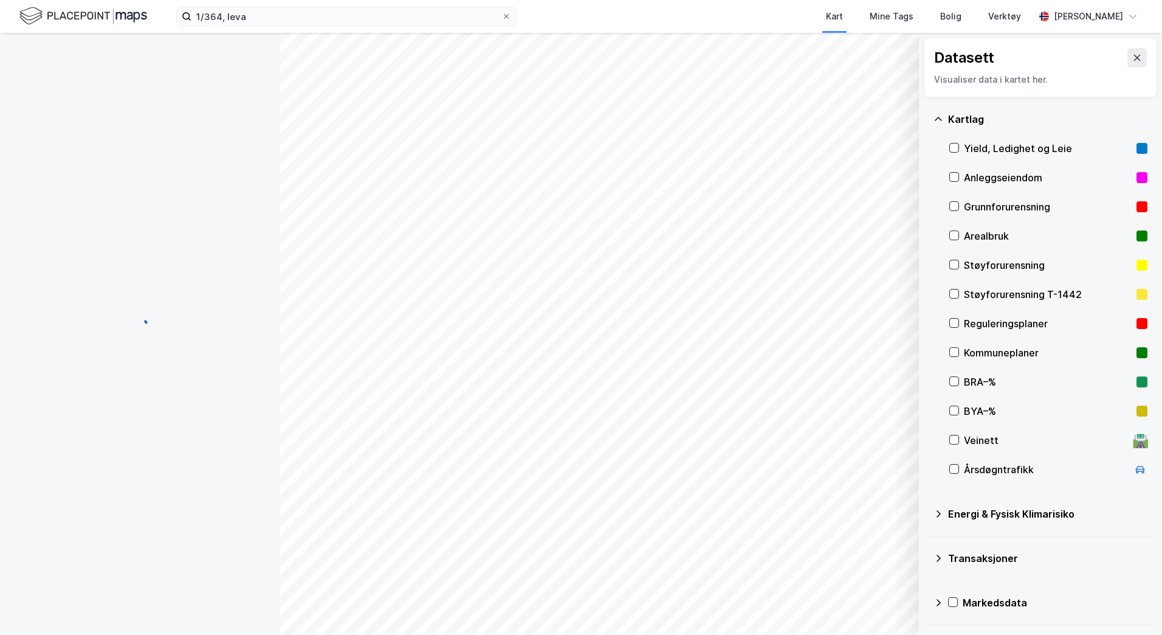
scroll to position [22, 0]
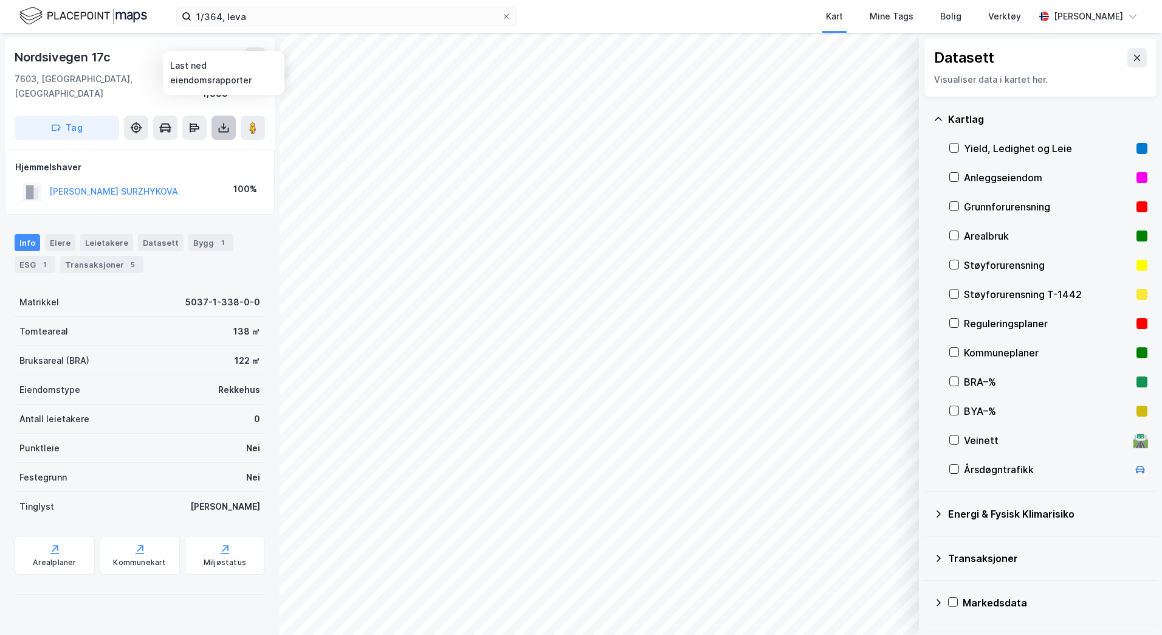
click at [222, 122] on icon at bounding box center [224, 128] width 12 height 12
click at [153, 147] on div "Last ned grunnbok" at bounding box center [163, 152] width 71 height 10
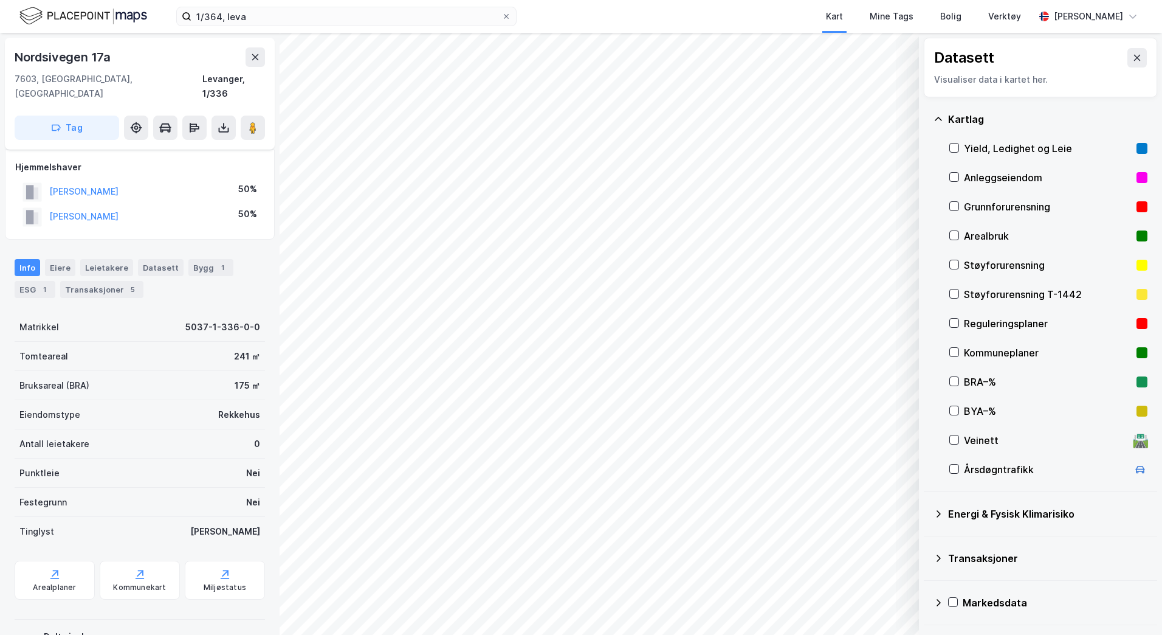
scroll to position [22, 0]
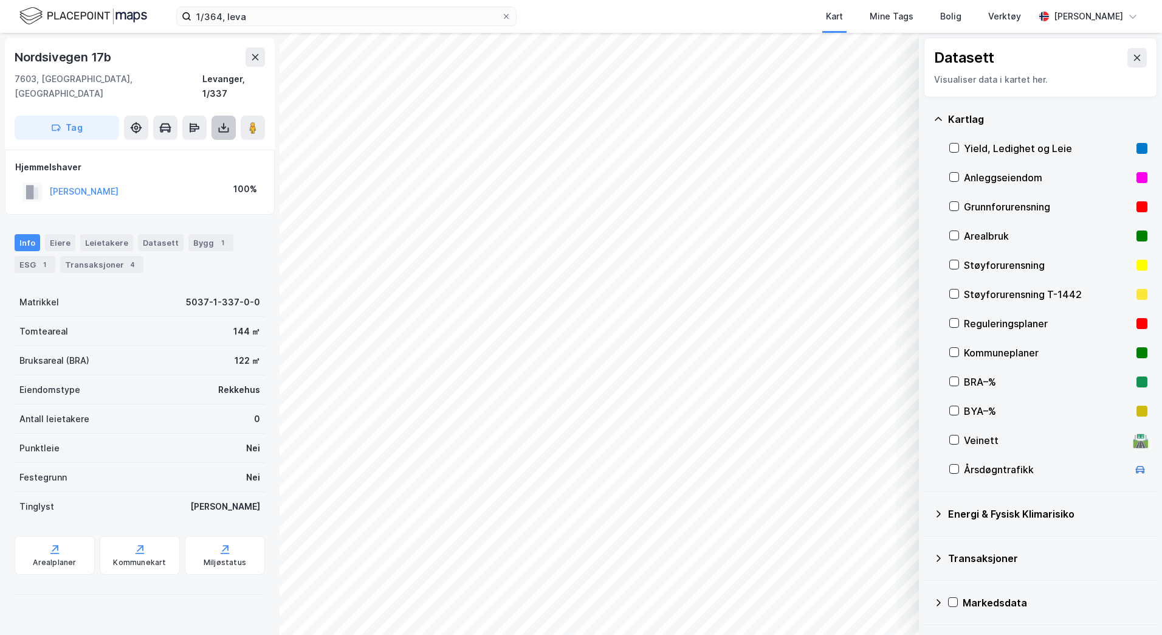
click at [219, 122] on icon at bounding box center [224, 128] width 12 height 12
click at [208, 142] on div "Last ned grunnbok" at bounding box center [170, 151] width 129 height 19
click at [229, 122] on icon at bounding box center [224, 128] width 12 height 12
click at [190, 147] on div "Last ned grunnbok" at bounding box center [163, 152] width 71 height 10
click at [222, 126] on icon at bounding box center [223, 127] width 5 height 3
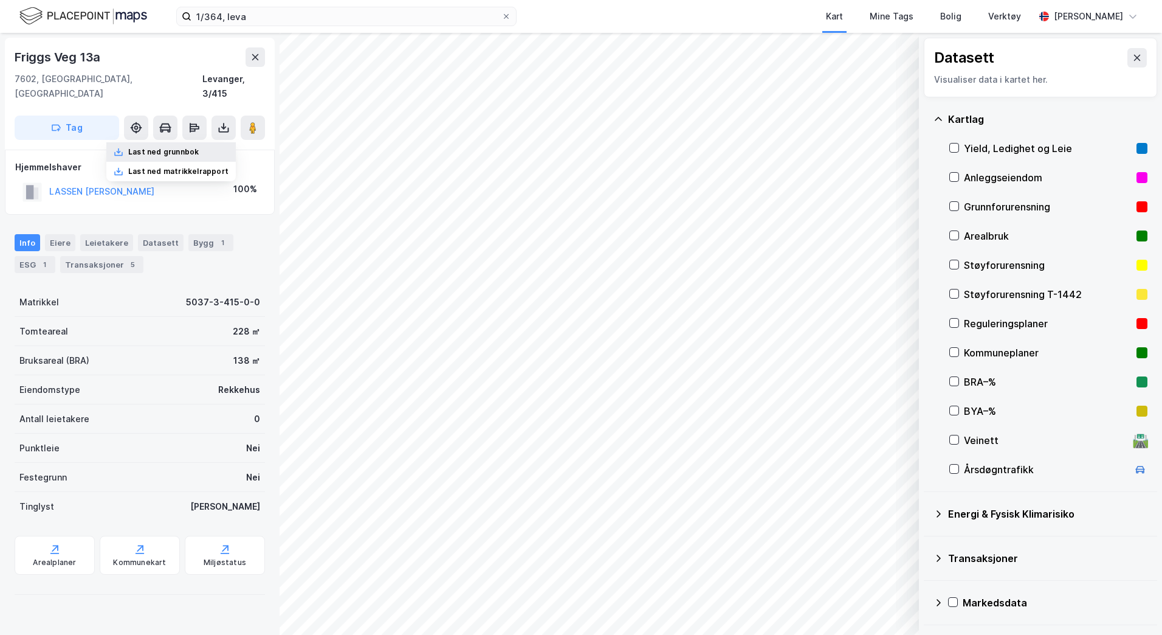
click at [199, 147] on div "Last ned grunnbok" at bounding box center [163, 152] width 71 height 10
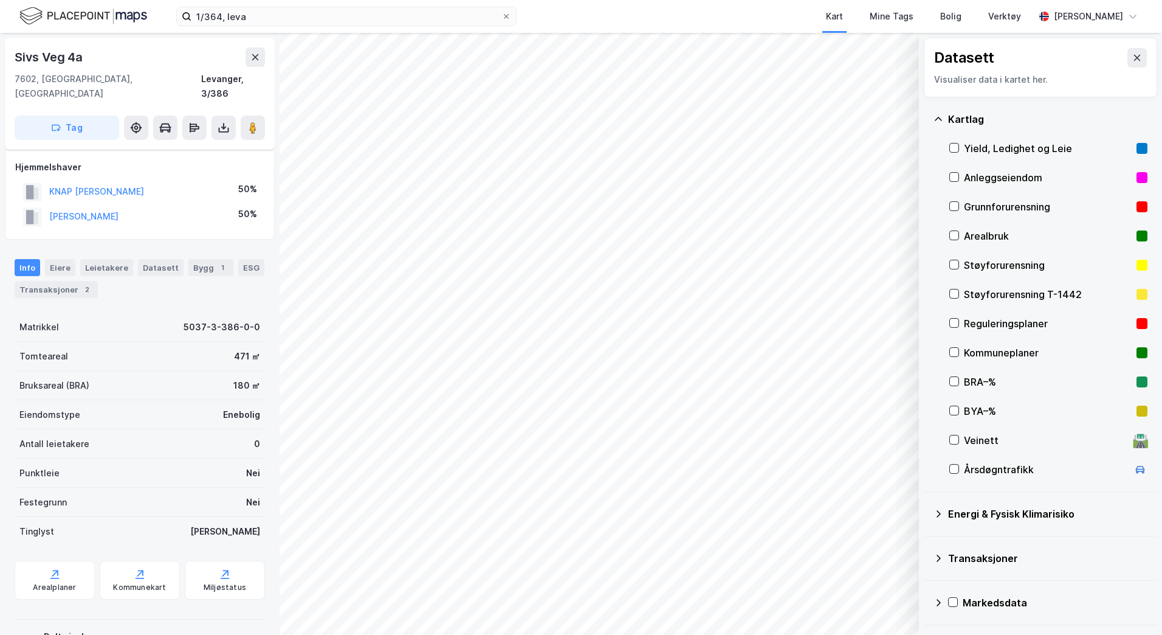
scroll to position [22, 0]
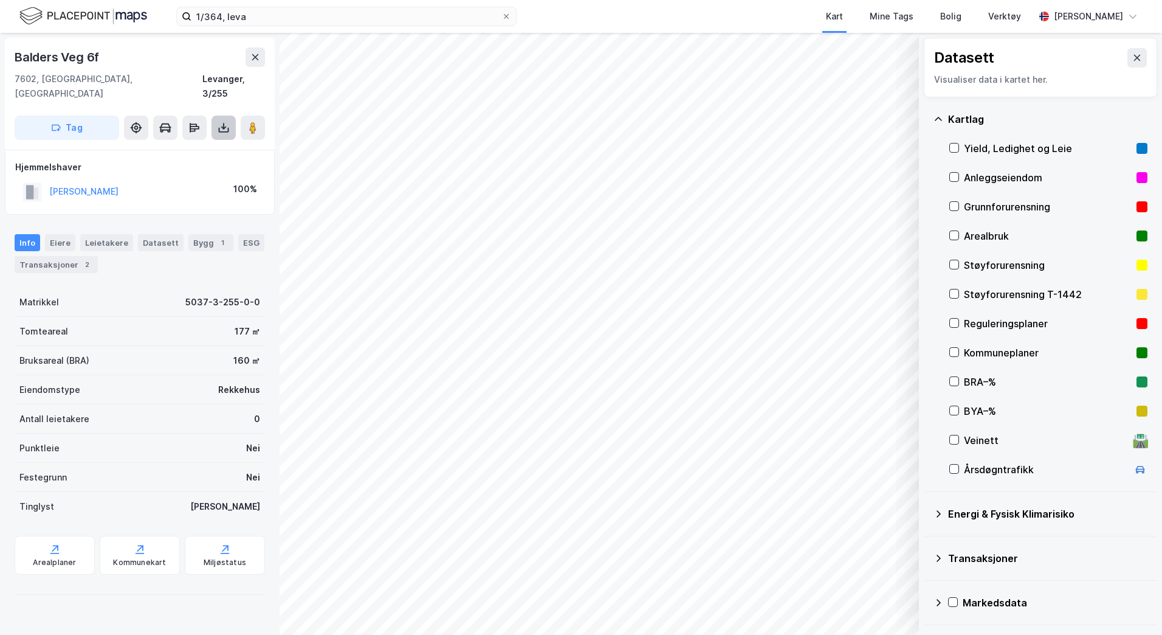
click at [224, 122] on icon at bounding box center [224, 128] width 12 height 12
click at [182, 142] on div "Last ned grunnbok" at bounding box center [170, 151] width 129 height 19
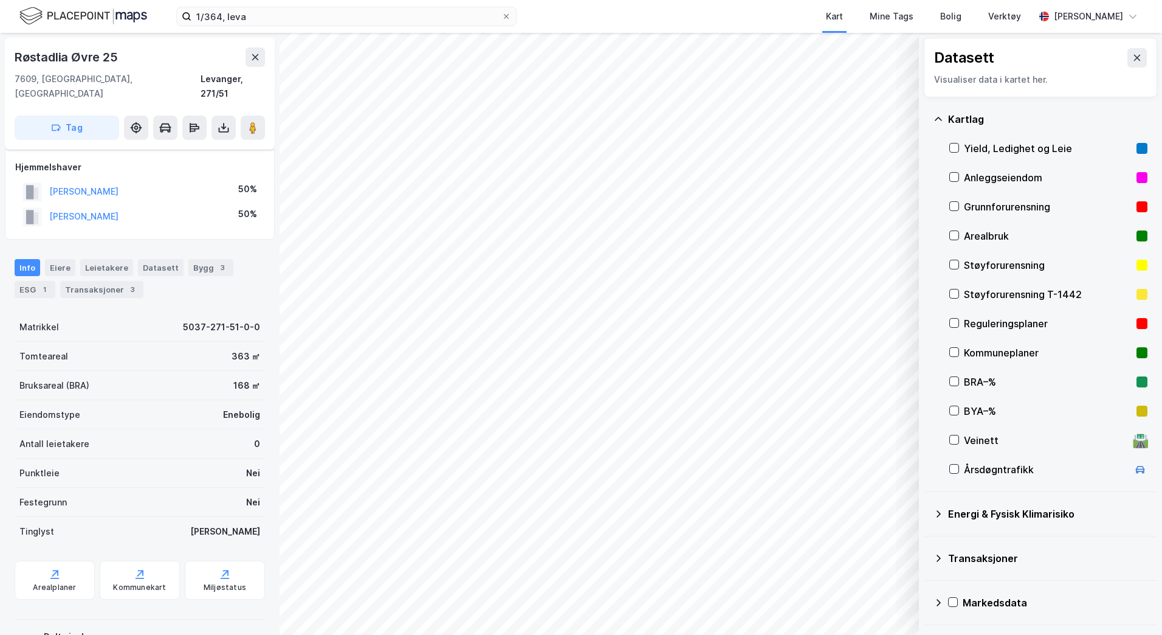
scroll to position [22, 0]
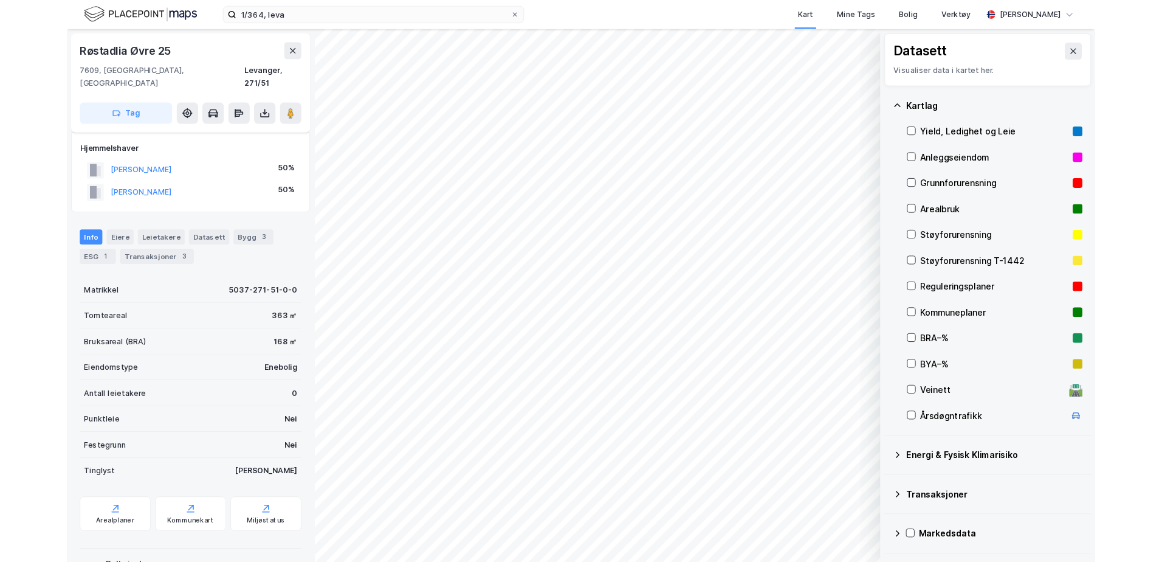
scroll to position [22, 0]
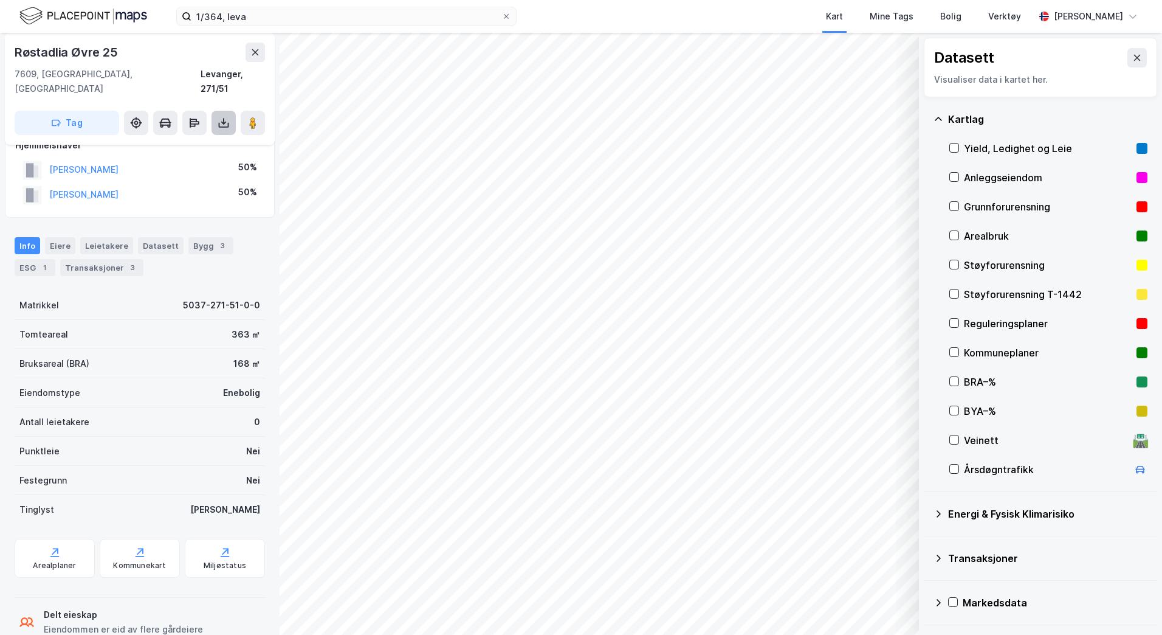
click at [221, 117] on button at bounding box center [224, 123] width 24 height 24
click at [179, 142] on div "Last ned grunnbok" at bounding box center [163, 147] width 71 height 10
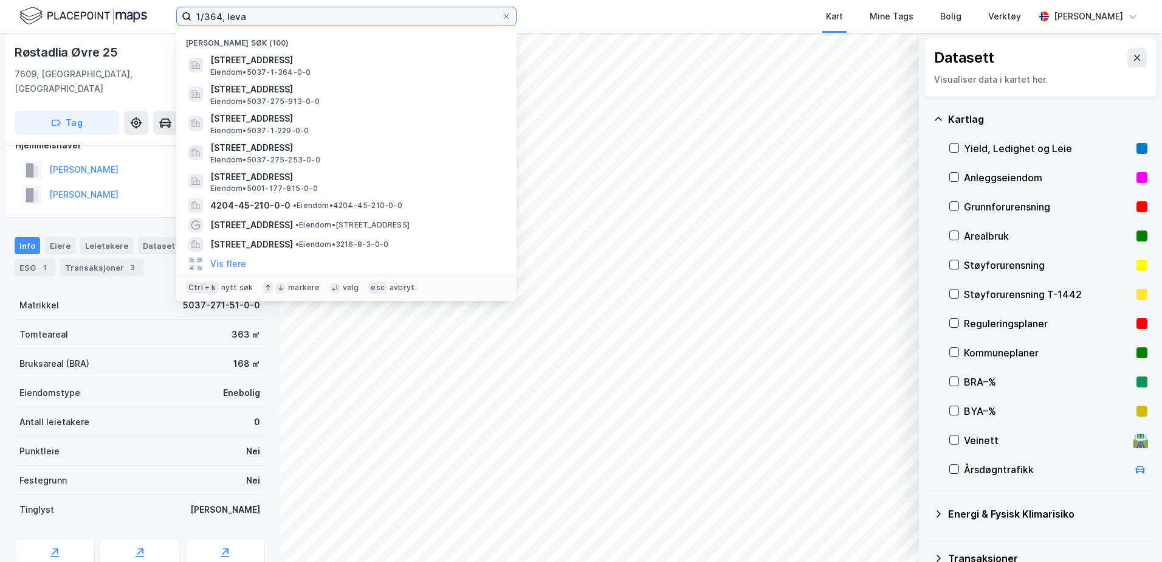
drag, startPoint x: 226, startPoint y: 11, endPoint x: 167, endPoint y: 3, distance: 60.1
click at [167, 3] on div "1/364, leva Nylige søk (100) [STREET_ADDRESS] • 5037-1-364-0-0 Jamtvegen 26B, 7…" at bounding box center [581, 16] width 1162 height 33
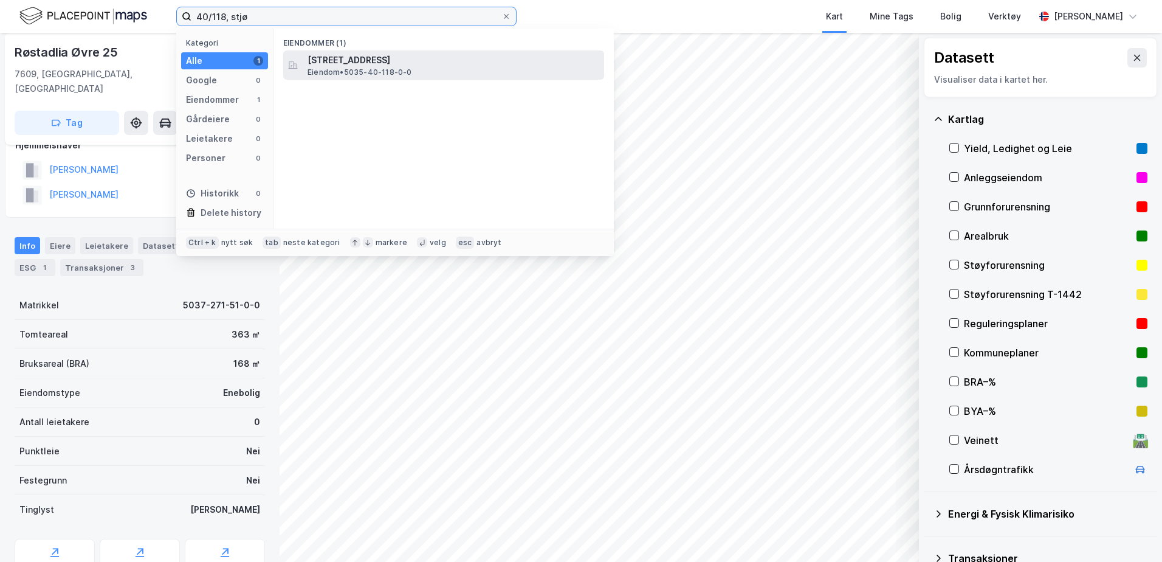
type input "40/118, stjø"
click at [401, 67] on span "Eiendom • 5035-40-118-0-0" at bounding box center [360, 72] width 105 height 10
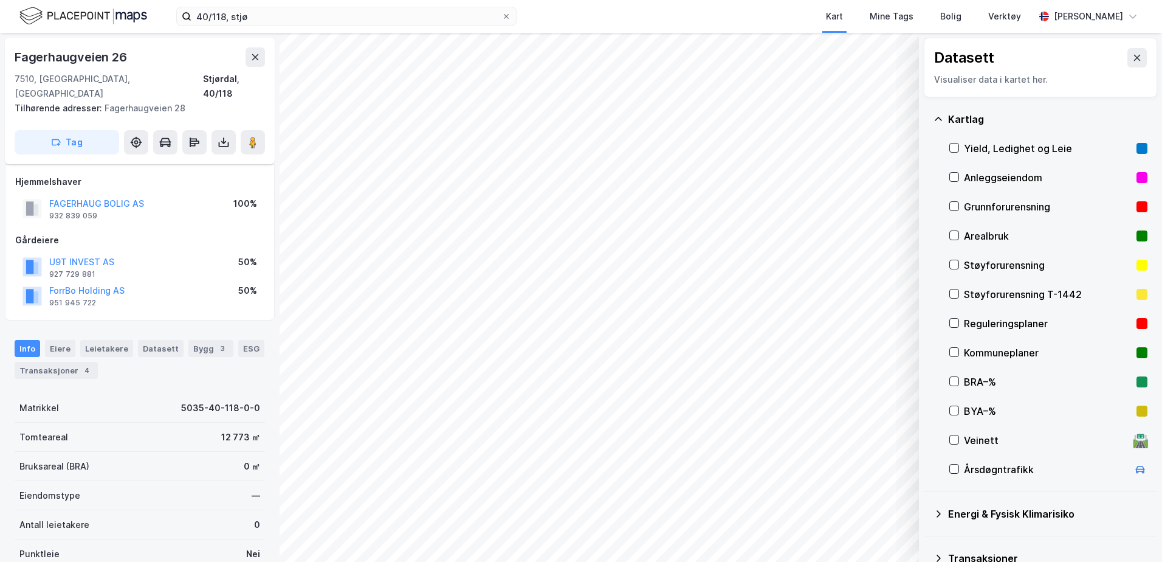
scroll to position [22, 0]
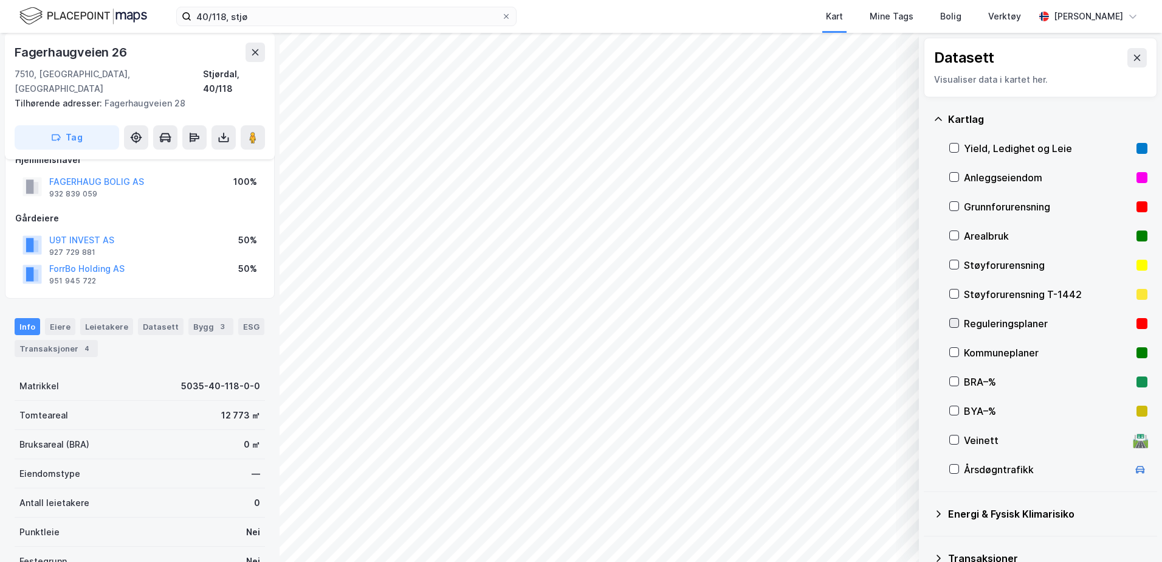
click at [956, 323] on icon at bounding box center [954, 323] width 7 height 4
click at [955, 322] on icon at bounding box center [954, 323] width 9 height 9
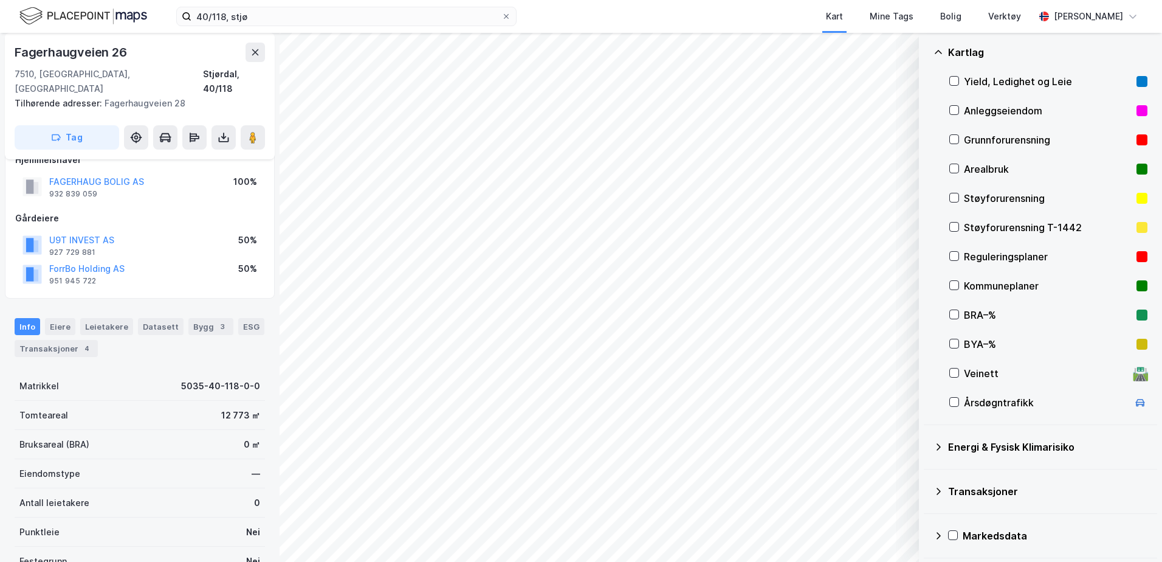
scroll to position [68, 0]
click at [936, 54] on icon at bounding box center [939, 51] width 10 height 10
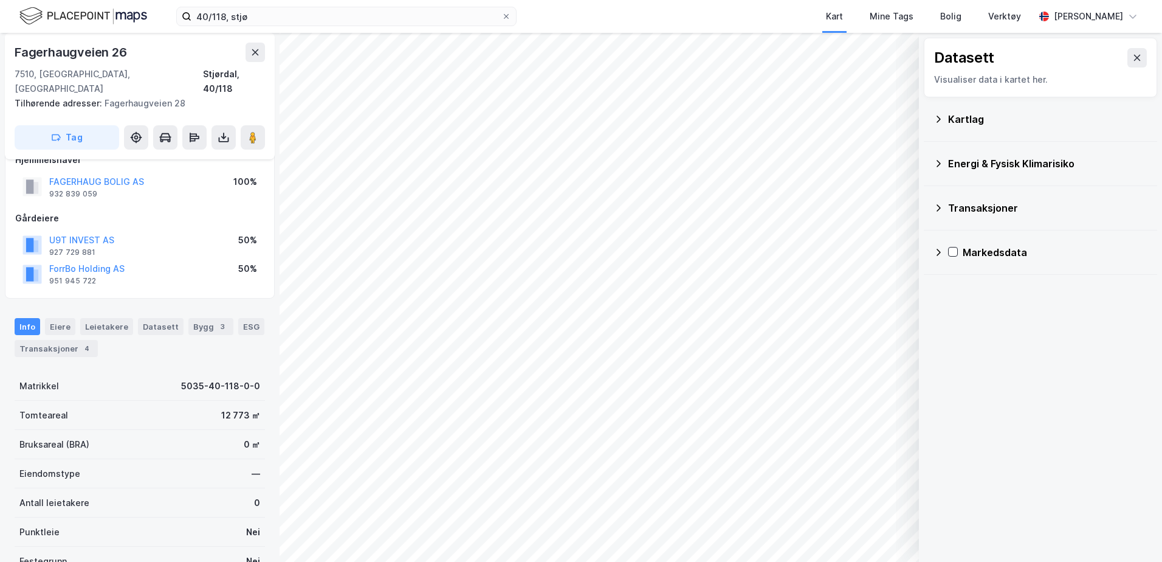
scroll to position [0, 0]
click at [1133, 61] on icon at bounding box center [1138, 58] width 10 height 10
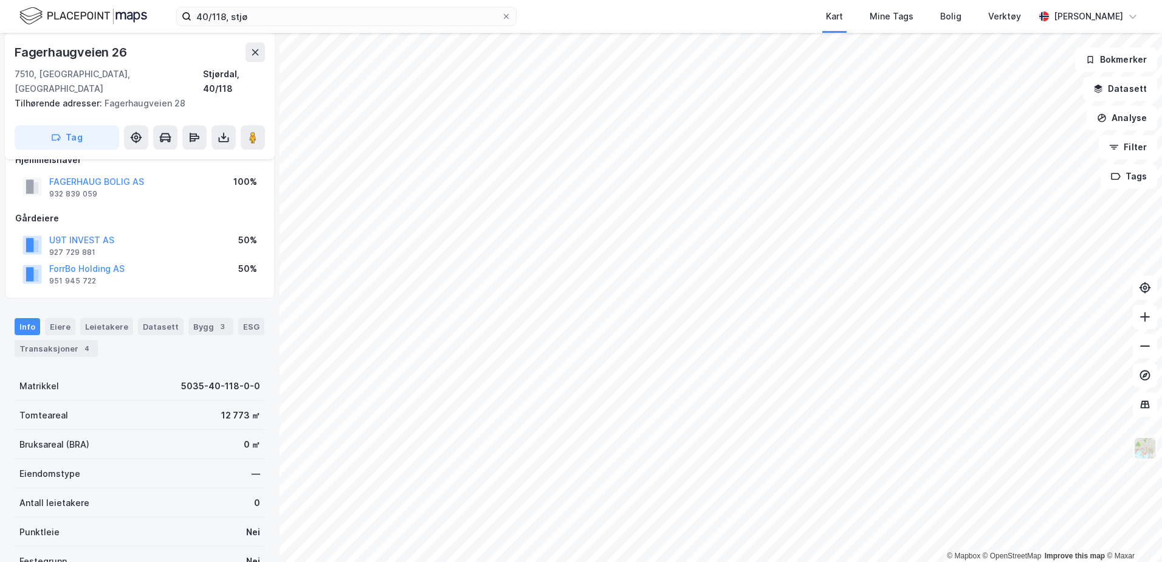
click at [1148, 452] on img at bounding box center [1145, 447] width 23 height 23
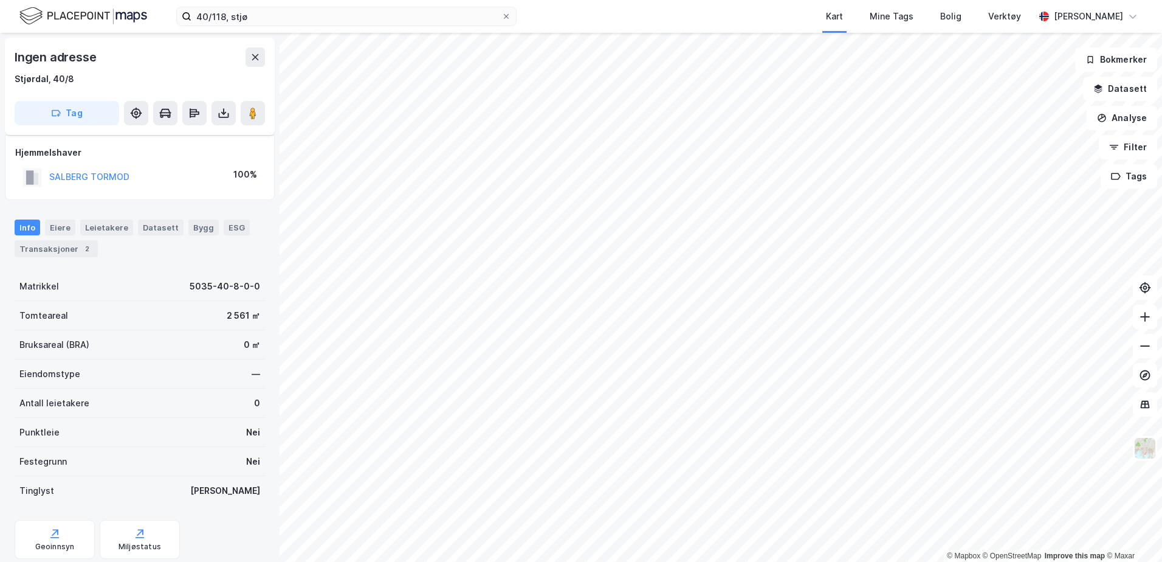
scroll to position [22, 0]
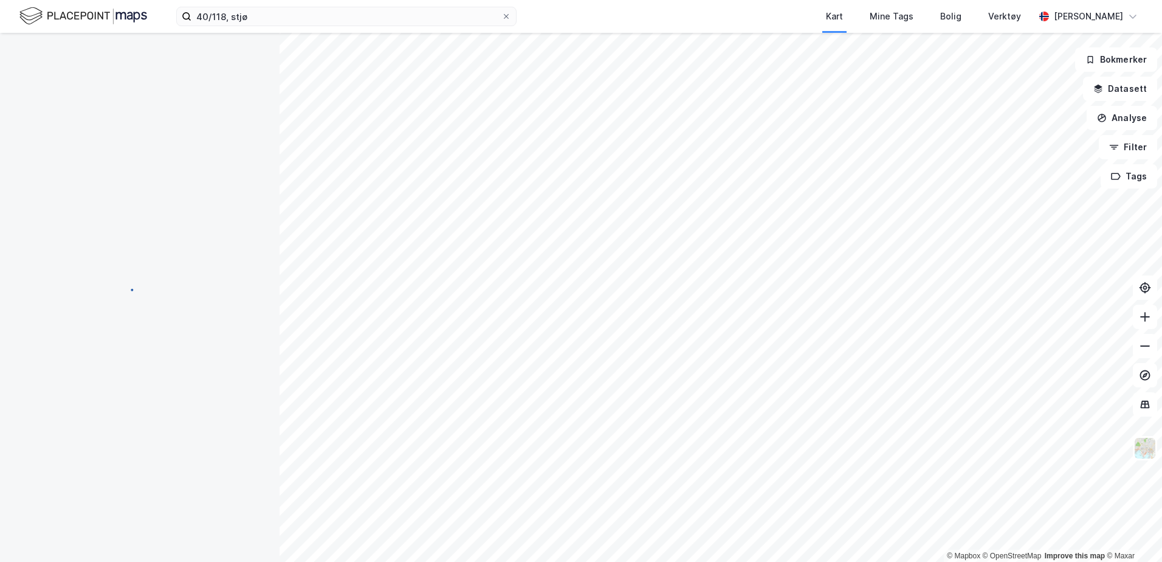
scroll to position [22, 0]
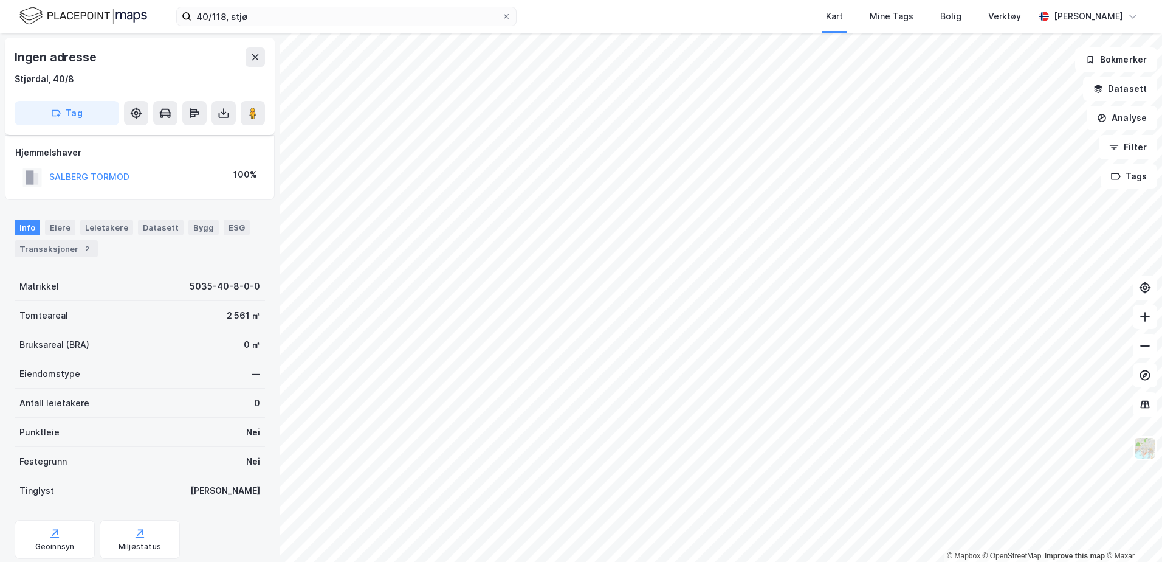
scroll to position [22, 0]
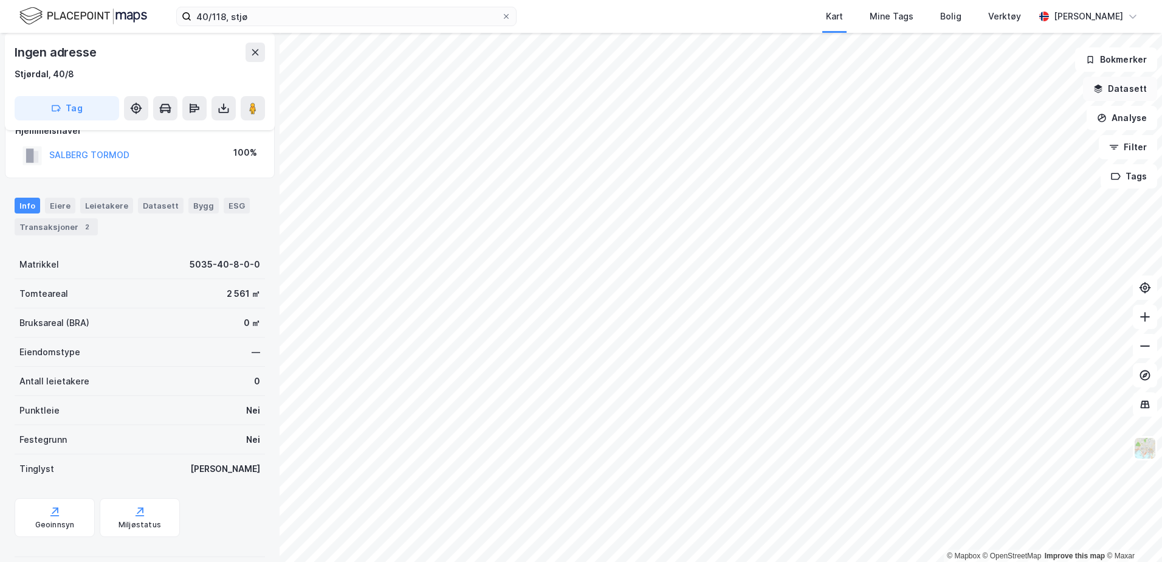
click at [1103, 84] on icon "button" at bounding box center [1099, 89] width 10 height 10
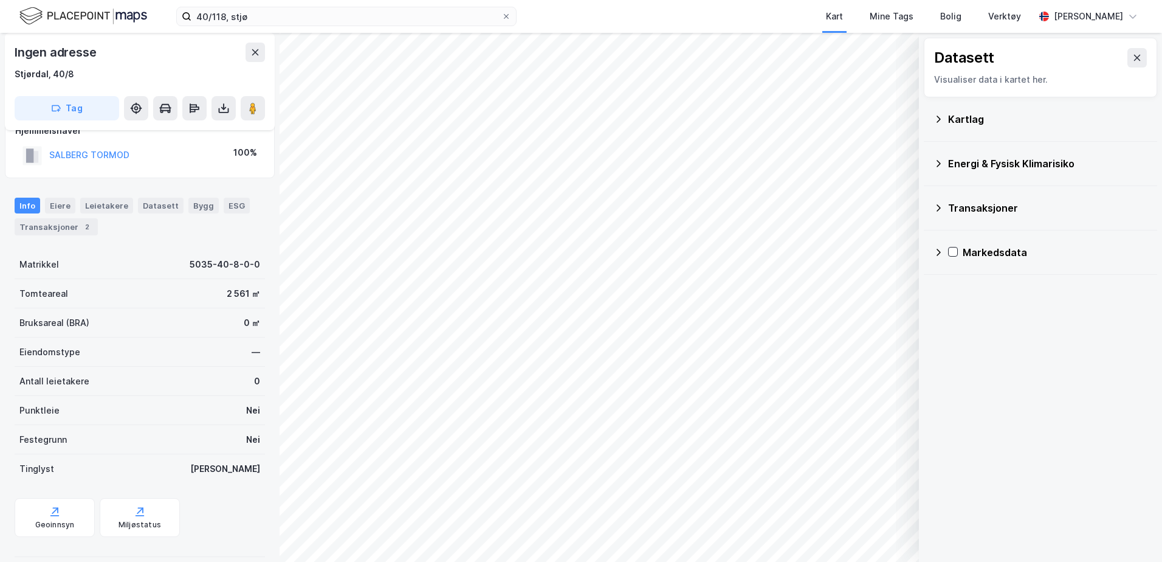
click at [965, 119] on div "Kartlag" at bounding box center [1047, 119] width 199 height 15
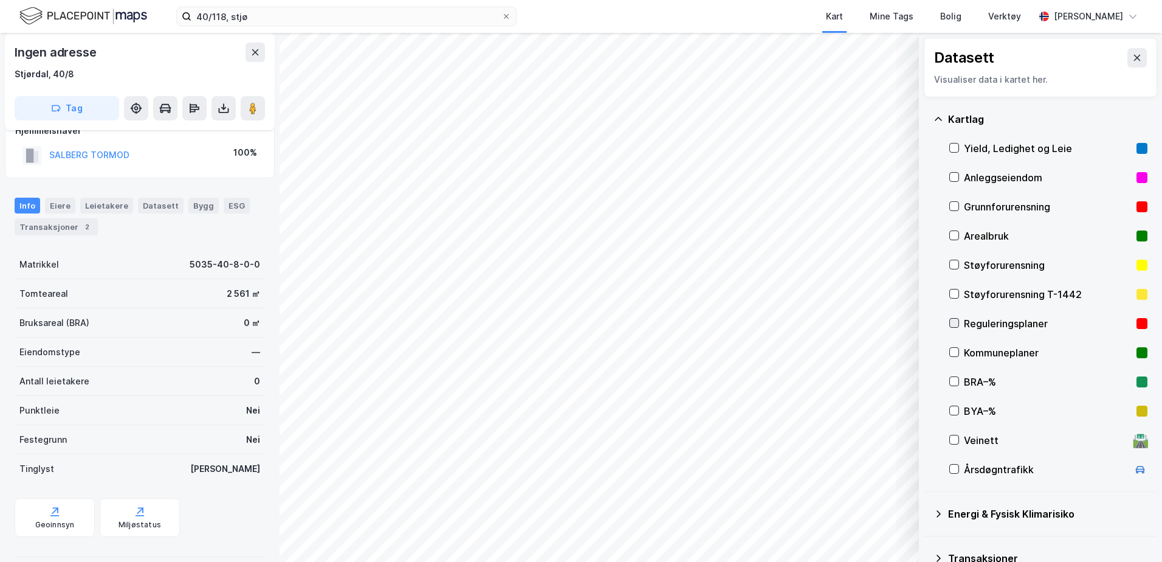
click at [956, 323] on icon at bounding box center [954, 323] width 7 height 4
click at [72, 515] on div "Geoinnsyn" at bounding box center [55, 517] width 80 height 39
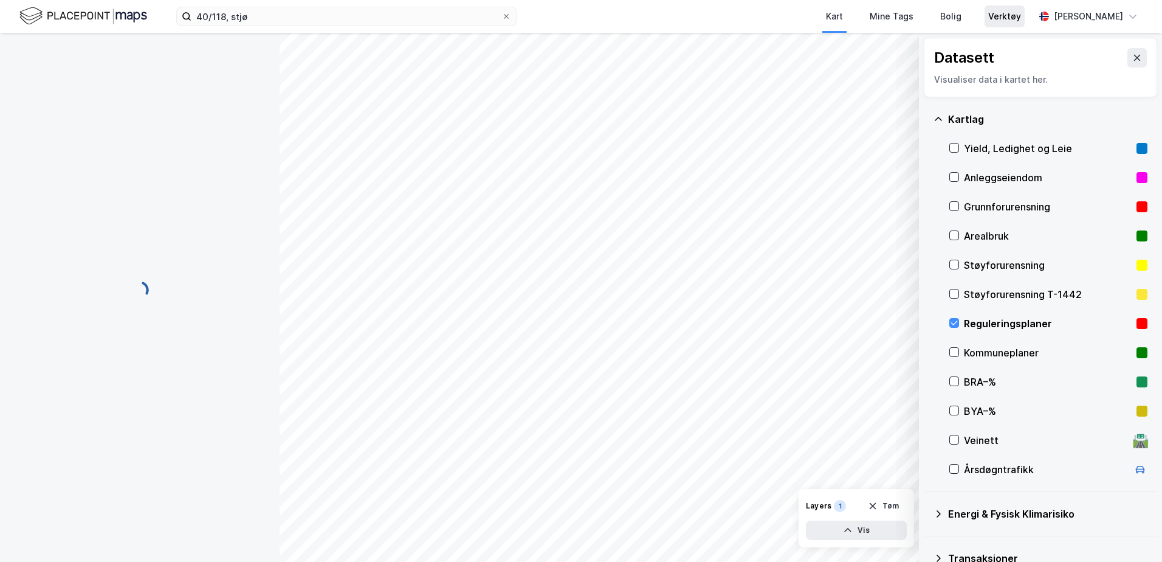
scroll to position [22, 0]
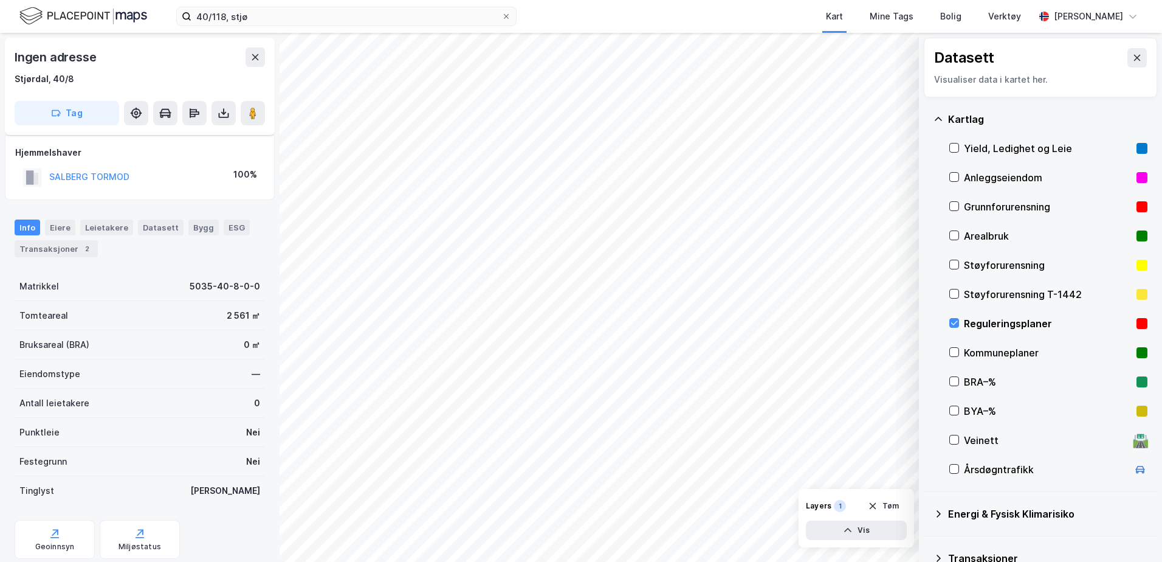
scroll to position [22, 0]
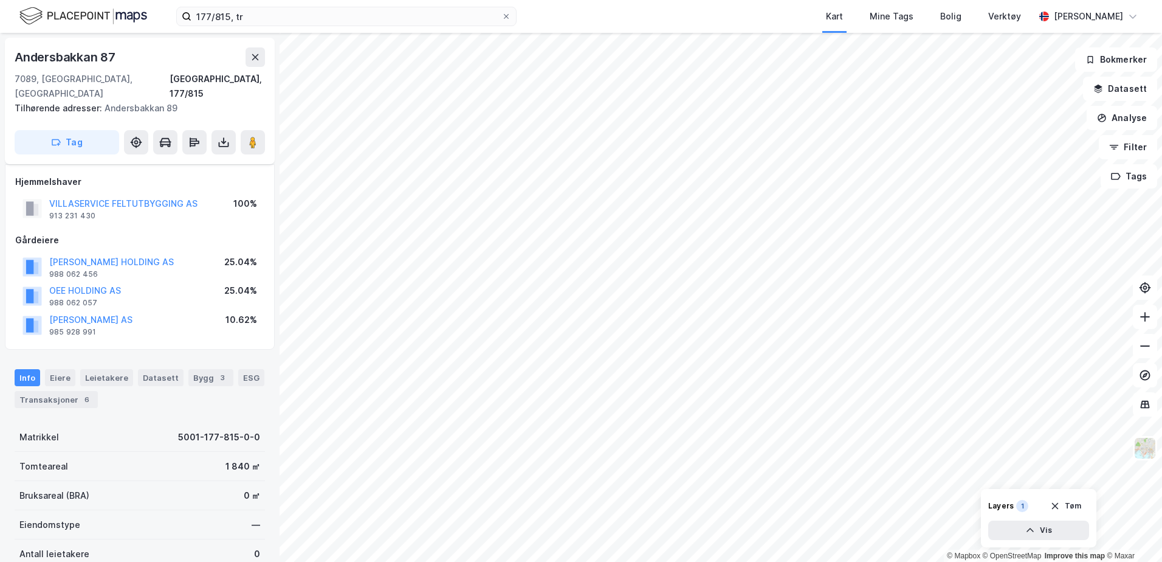
scroll to position [37, 0]
